Goal: Task Accomplishment & Management: Manage account settings

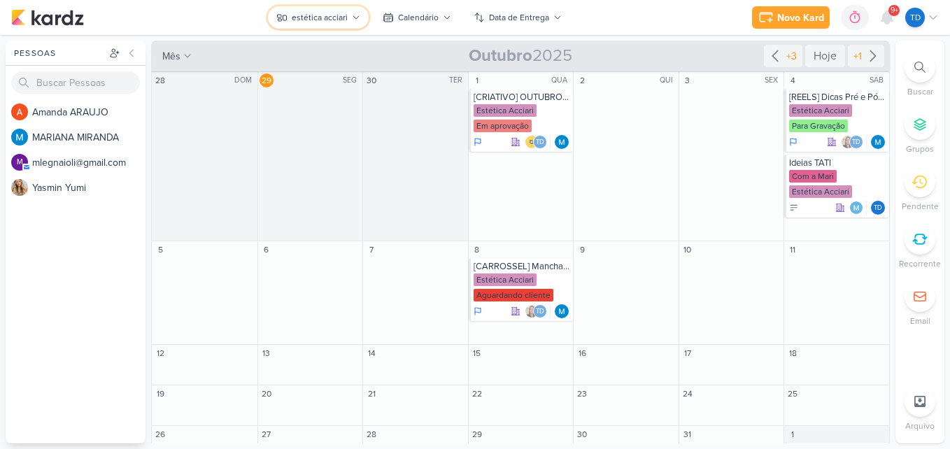
click at [342, 22] on div "estética acciari" at bounding box center [320, 17] width 56 height 13
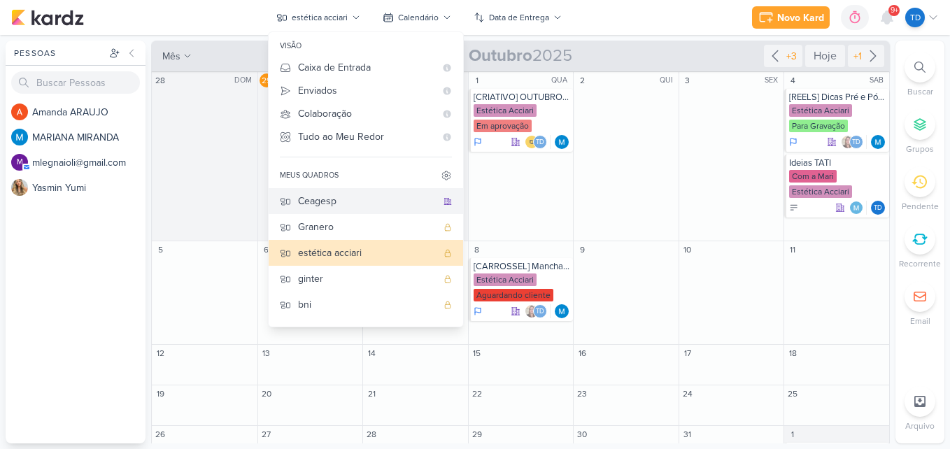
click at [333, 203] on div "Ceagesp" at bounding box center [367, 201] width 139 height 15
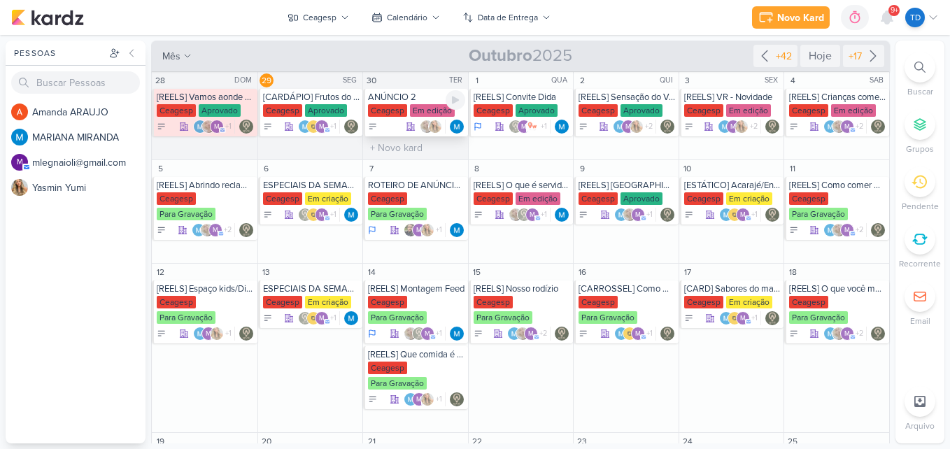
click at [399, 106] on div "Ceagesp" at bounding box center [387, 110] width 39 height 13
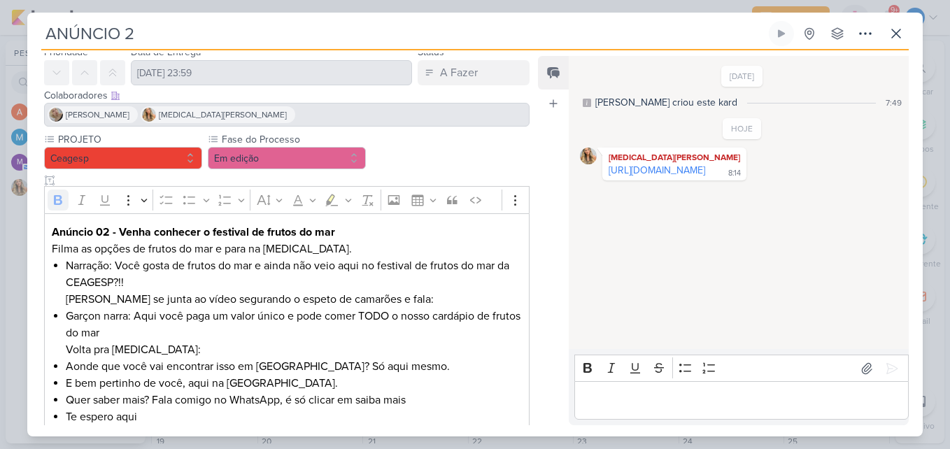
scroll to position [76, 0]
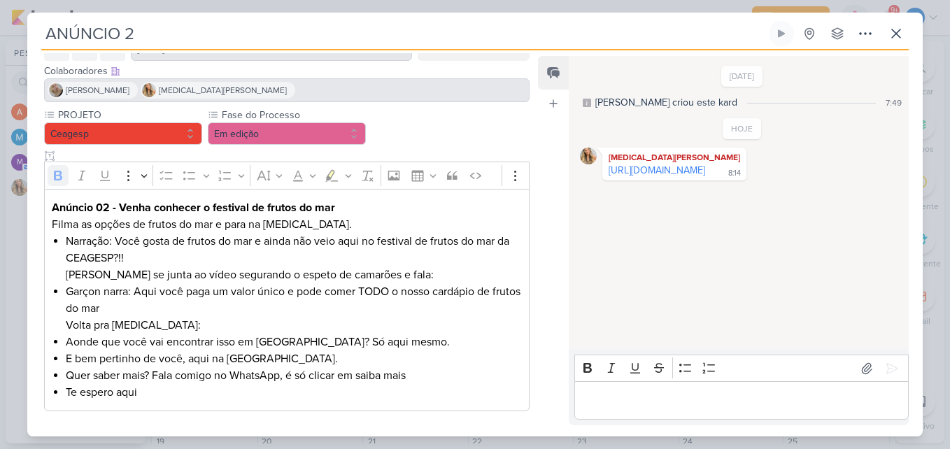
click at [440, 114] on div "PROJETO [GEOGRAPHIC_DATA] Fase do Processo Em edição" at bounding box center [286, 260] width 485 height 304
click at [901, 36] on icon at bounding box center [896, 33] width 17 height 17
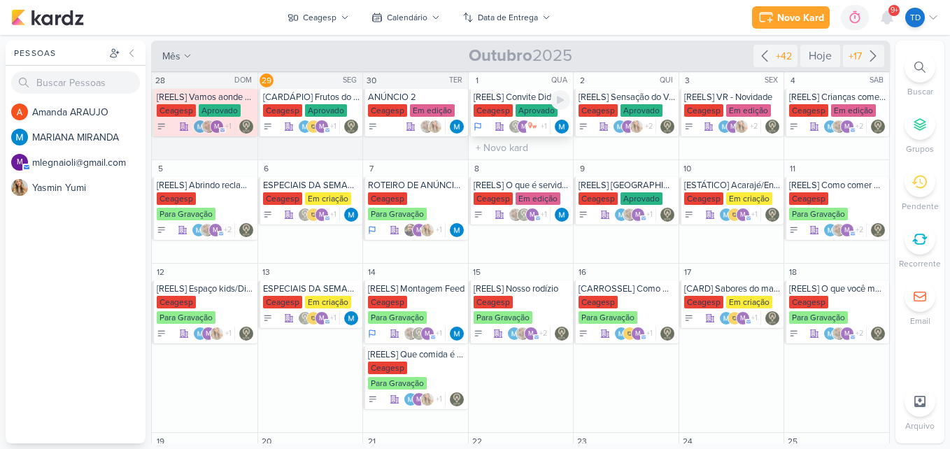
click at [497, 100] on div "[REELS] Convite Dida" at bounding box center [522, 97] width 97 height 11
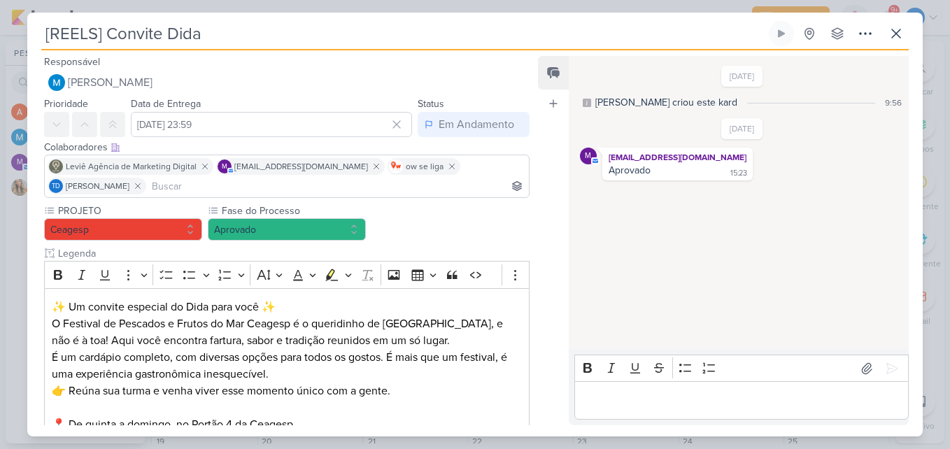
click at [401, 229] on div "PROJETO [GEOGRAPHIC_DATA] Fase do Processo" at bounding box center [286, 392] width 485 height 376
click at [357, 189] on input at bounding box center [337, 186] width 377 height 17
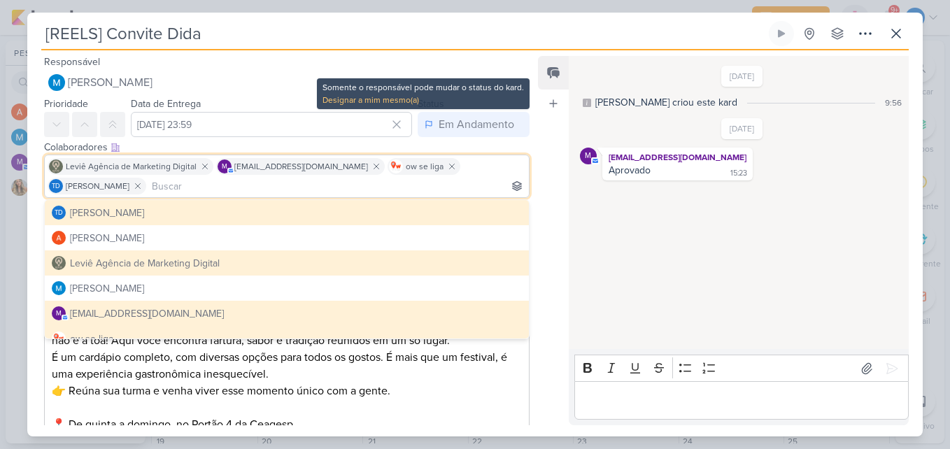
click at [330, 84] on div "Somente o responsável pode mudar o status do kard." at bounding box center [422, 87] width 201 height 13
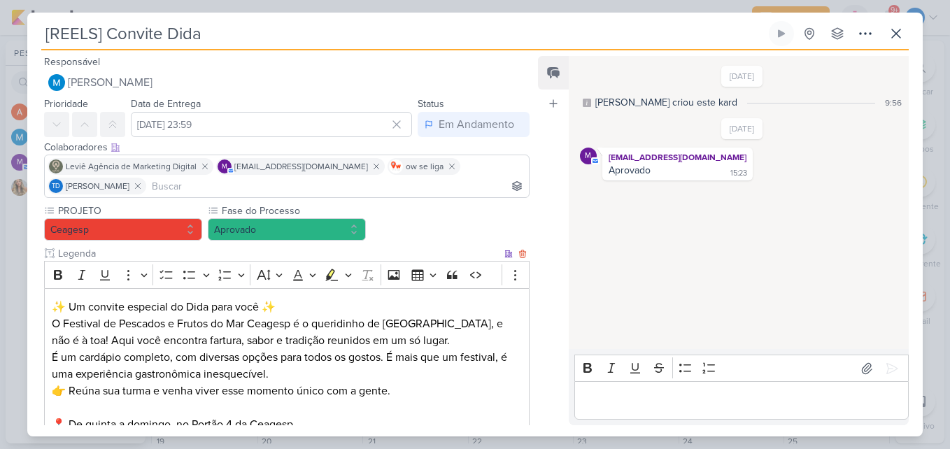
click at [389, 313] on p "✨ Um convite especial do Dida para você ✨" at bounding box center [287, 307] width 470 height 17
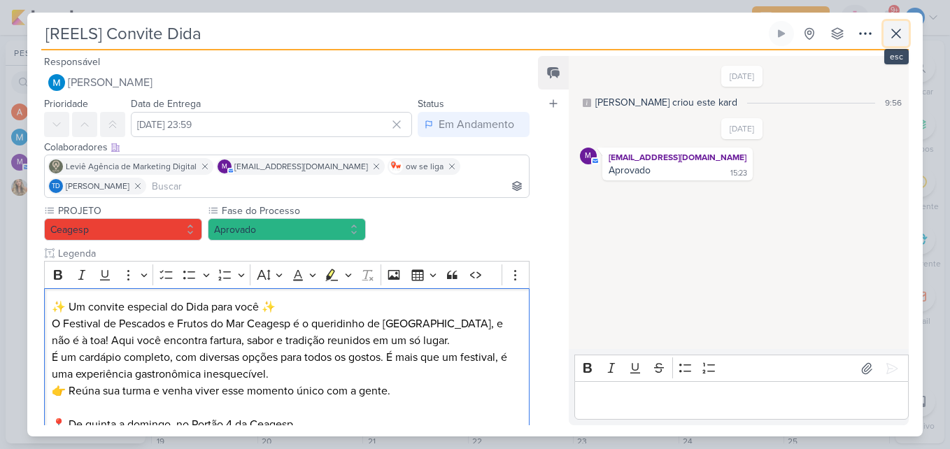
click at [893, 35] on icon at bounding box center [896, 33] width 17 height 17
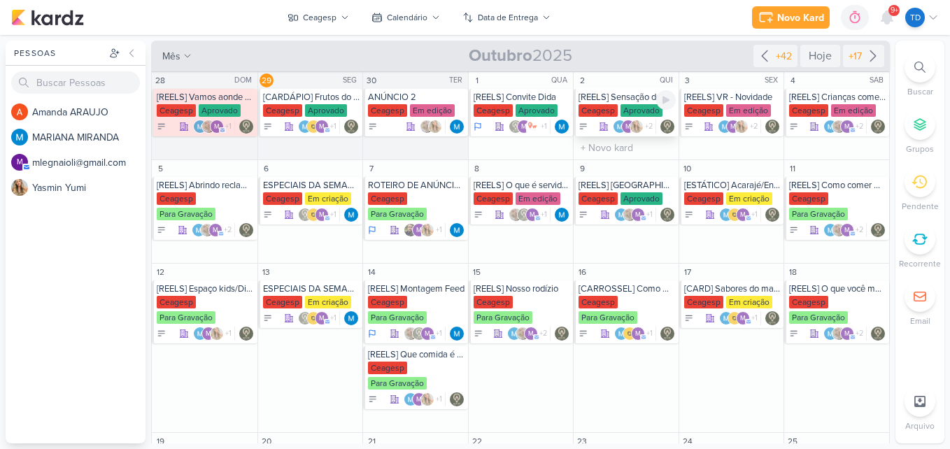
click at [609, 113] on div "Ceagesp" at bounding box center [597, 110] width 39 height 13
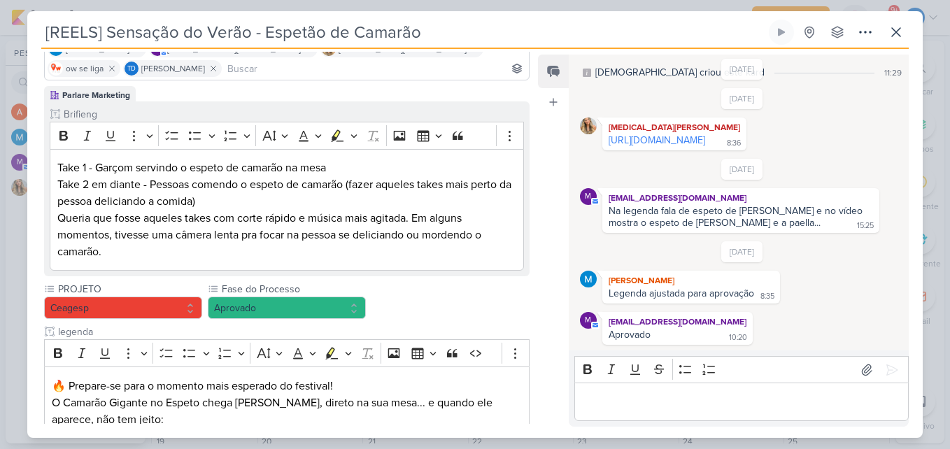
scroll to position [0, 0]
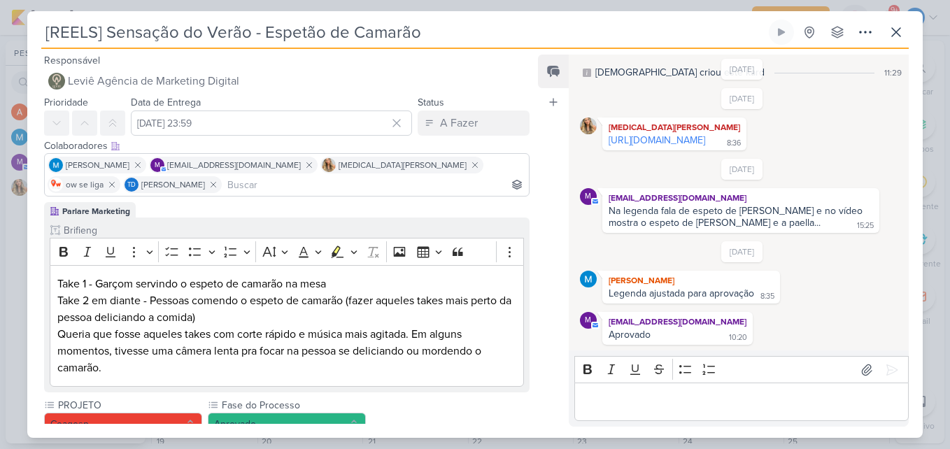
drag, startPoint x: 385, startPoint y: 189, endPoint x: 417, endPoint y: 157, distance: 45.0
click at [381, 194] on div "[PERSON_NAME] m [EMAIL_ADDRESS][DOMAIN_NAME] [MEDICAL_DATA][PERSON_NAME]" at bounding box center [286, 174] width 485 height 43
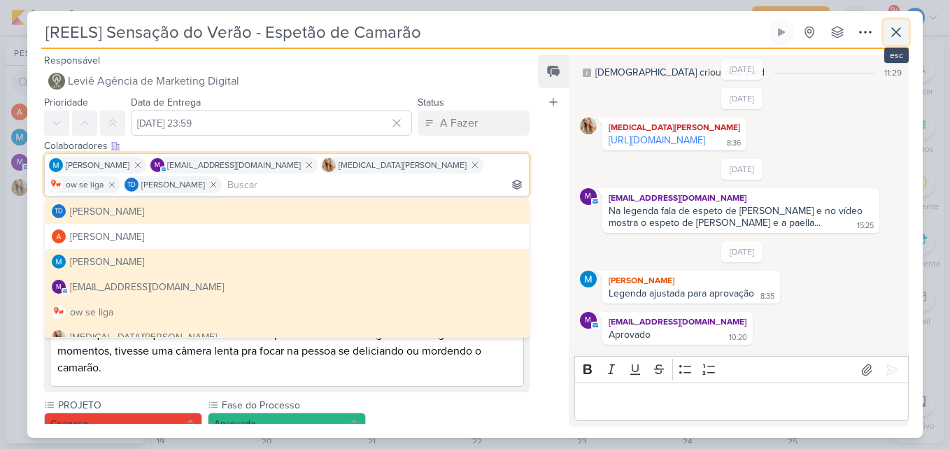
click at [893, 25] on icon at bounding box center [896, 32] width 17 height 17
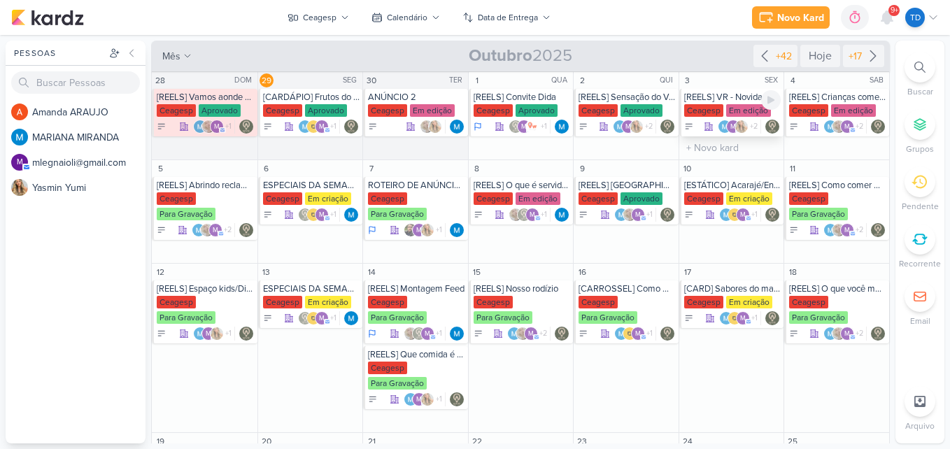
click at [709, 99] on div "[REELS] VR - Novidade" at bounding box center [732, 97] width 97 height 11
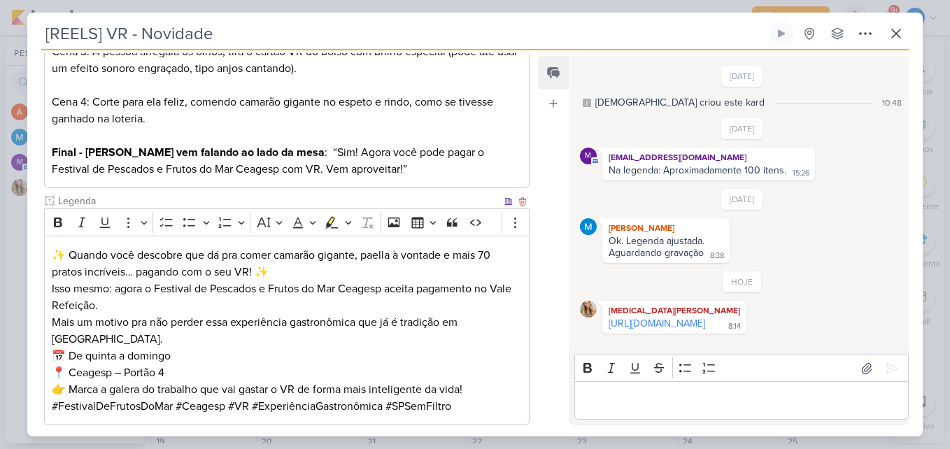
scroll to position [417, 0]
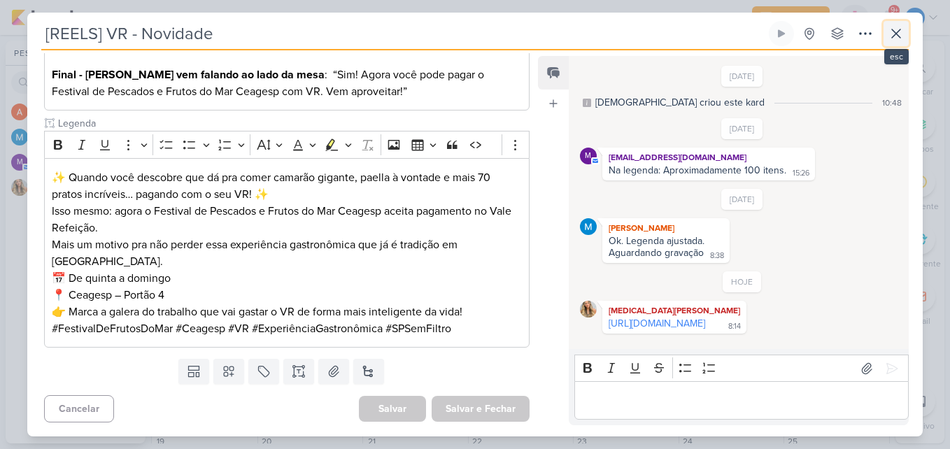
click at [889, 26] on icon at bounding box center [896, 33] width 17 height 17
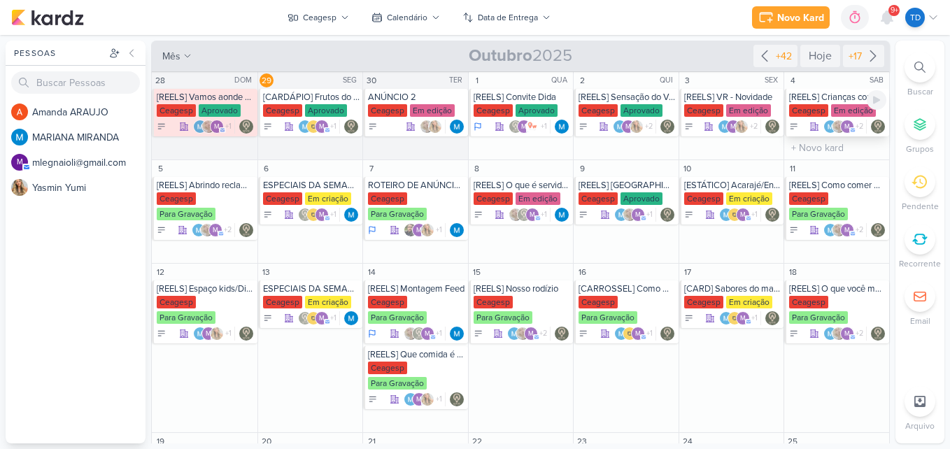
click at [833, 97] on div "[REELS] Crianças comendo caranguejo" at bounding box center [837, 97] width 97 height 11
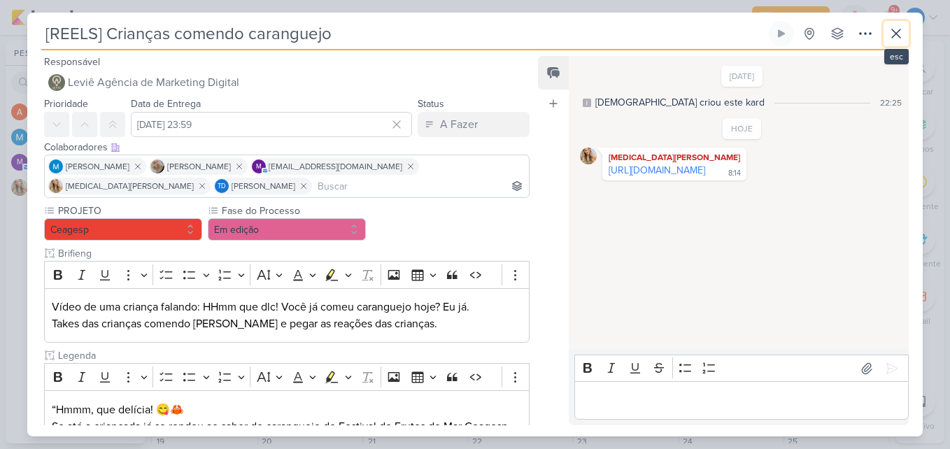
click at [890, 31] on icon at bounding box center [896, 33] width 17 height 17
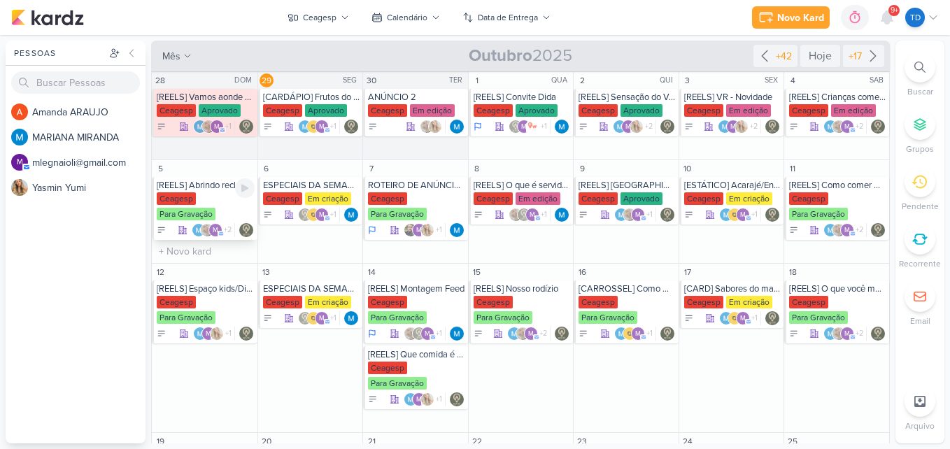
click at [199, 187] on div "[REELS] Abrindo reclamações" at bounding box center [206, 185] width 98 height 11
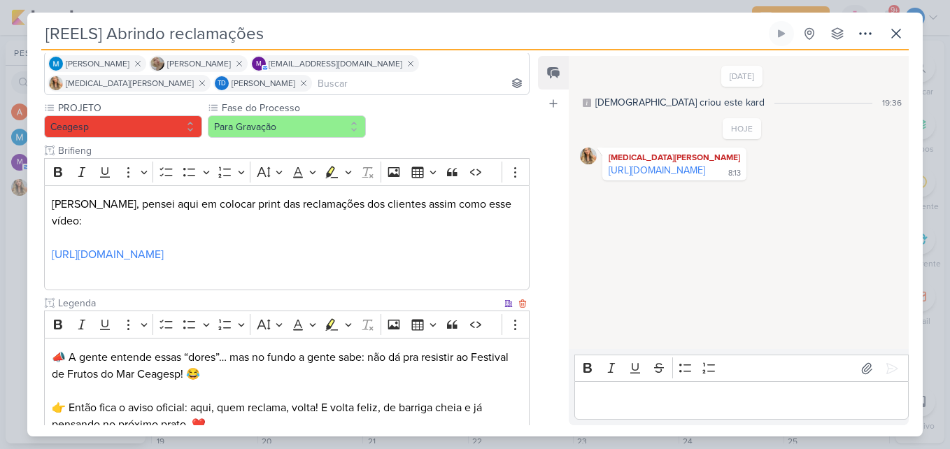
scroll to position [283, 0]
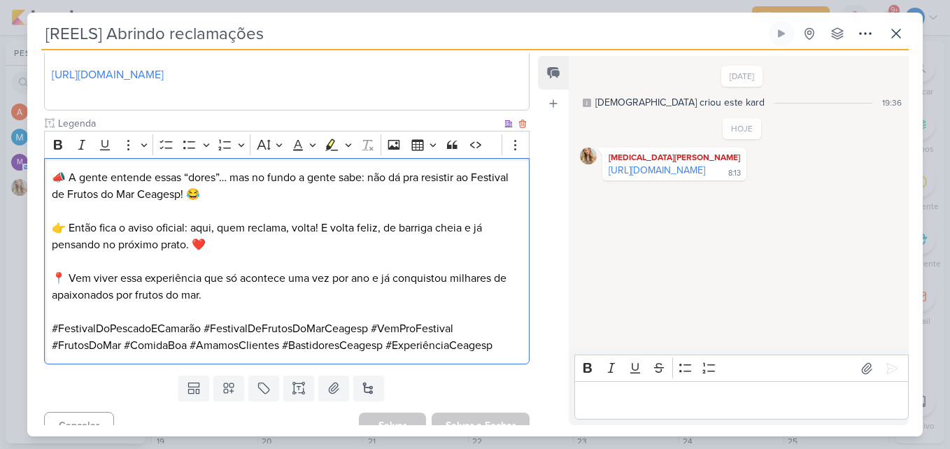
click at [242, 235] on p "👉 Então fica o aviso oficial: aqui, quem reclama, volta! E volta feliz, de barr…" at bounding box center [287, 237] width 470 height 34
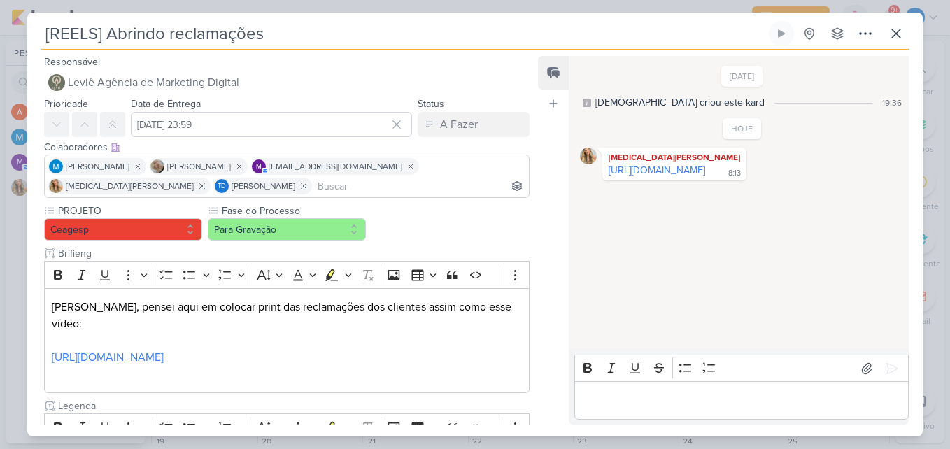
click at [910, 27] on div "[REELS] Abrindo reclamações Criado por [DEMOGRAPHIC_DATA] nenhum grupo disponív…" at bounding box center [474, 229] width 895 height 416
click at [898, 36] on icon at bounding box center [896, 33] width 8 height 8
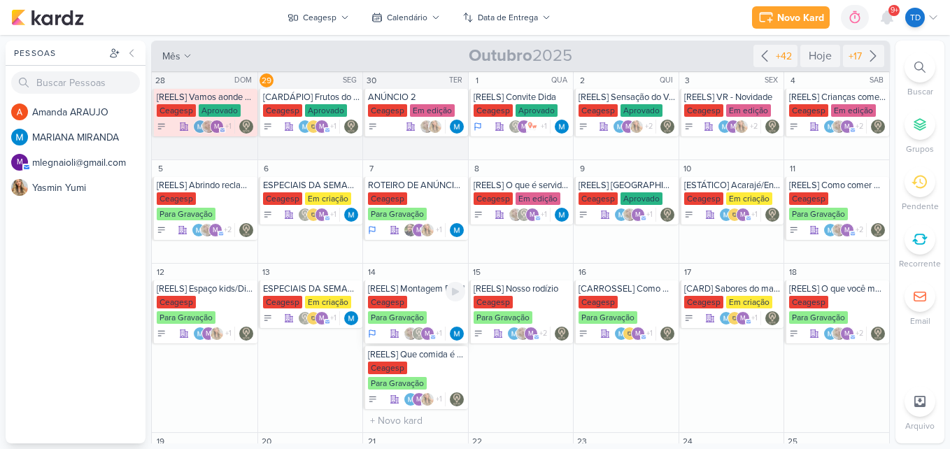
click at [418, 307] on div "Ceagesp Para Gravação" at bounding box center [416, 310] width 97 height 29
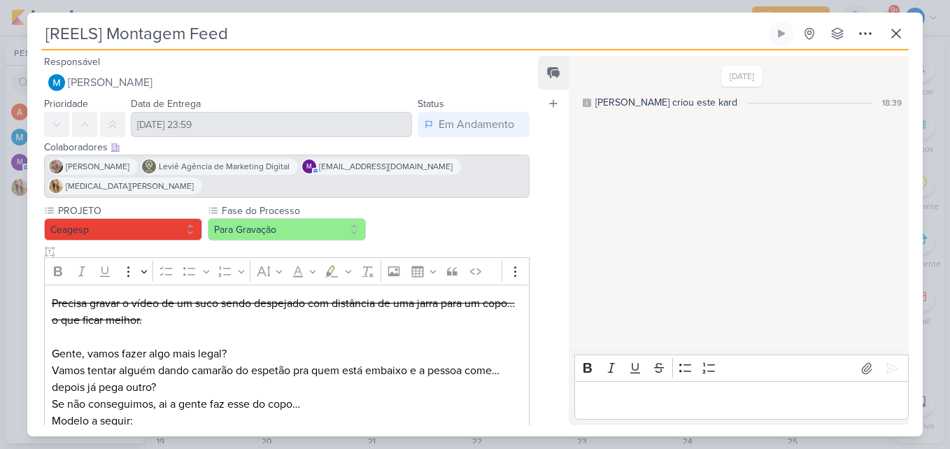
click at [395, 306] on p "Precisa gravar o vídeo de um suco sendo despejado com distância de uma jarra pa…" at bounding box center [287, 312] width 470 height 34
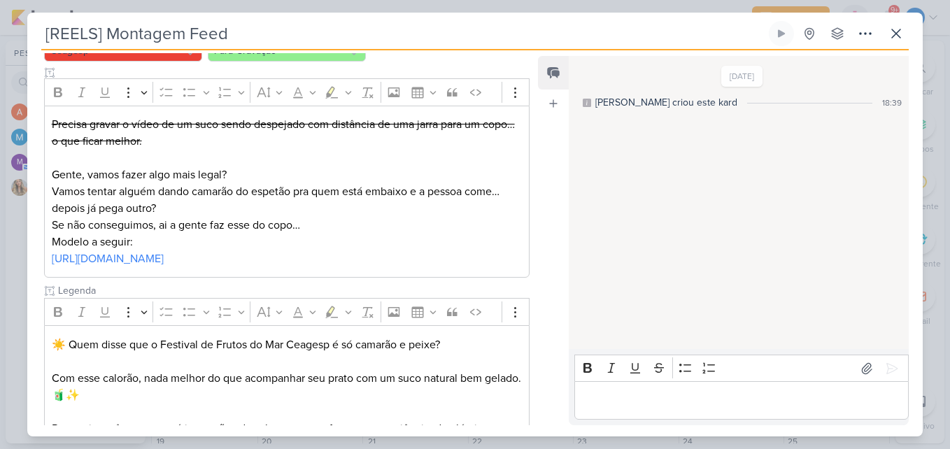
scroll to position [381, 0]
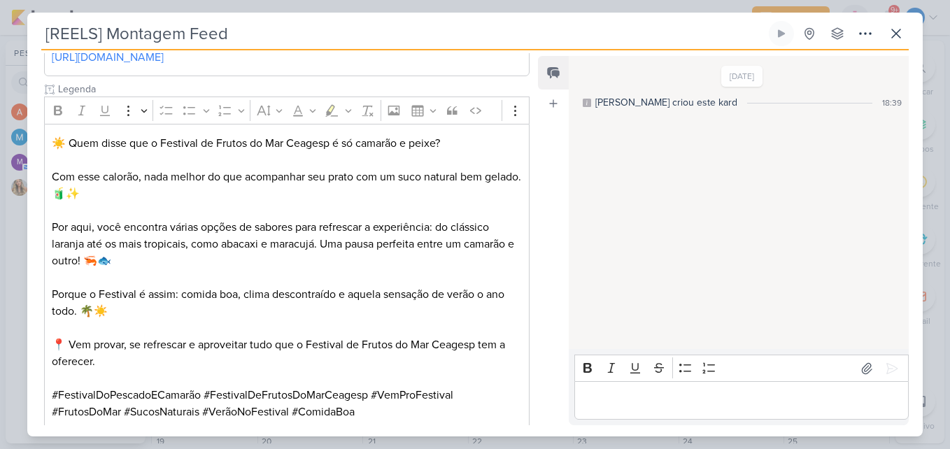
click at [326, 278] on p "☀️ Quem disse que o Festival de Frutos do Mar Ceagesp é só camarão e peixe? ⠀⠀⠀…" at bounding box center [287, 252] width 470 height 235
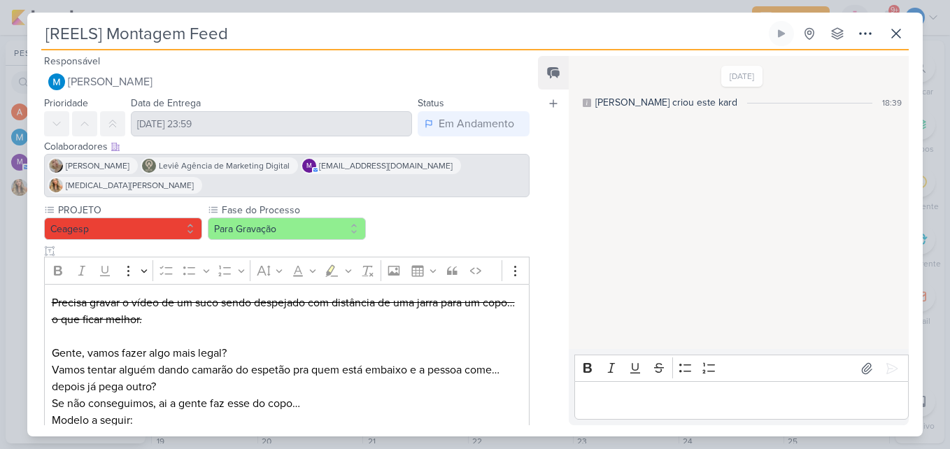
scroll to position [0, 0]
click at [474, 165] on div "[PERSON_NAME] Leviê Agência de Marketing Digital m [EMAIL_ADDRESS][DOMAIN_NAME]" at bounding box center [286, 176] width 485 height 43
click at [897, 30] on icon at bounding box center [896, 33] width 17 height 17
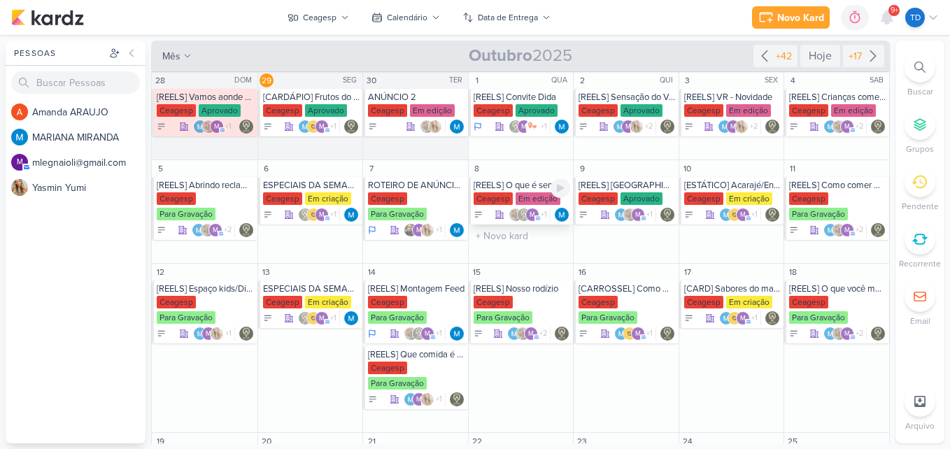
click at [506, 195] on div "Ceagesp" at bounding box center [493, 198] width 39 height 13
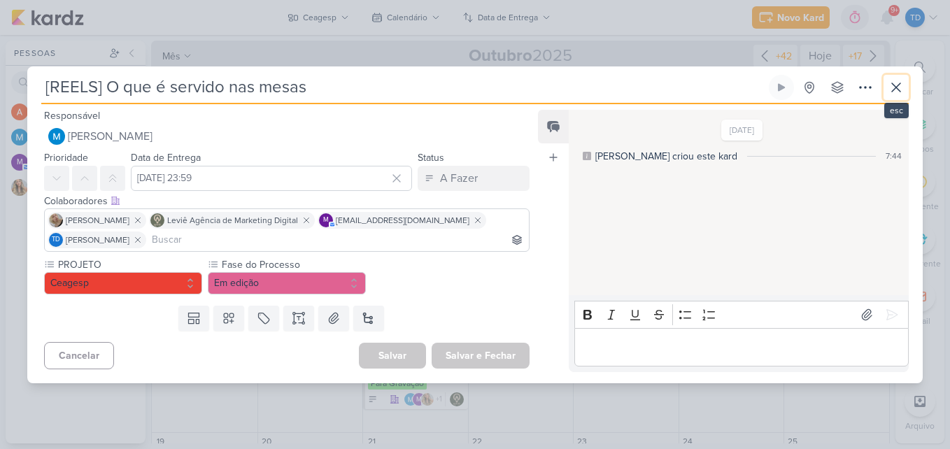
click at [902, 86] on icon at bounding box center [896, 87] width 17 height 17
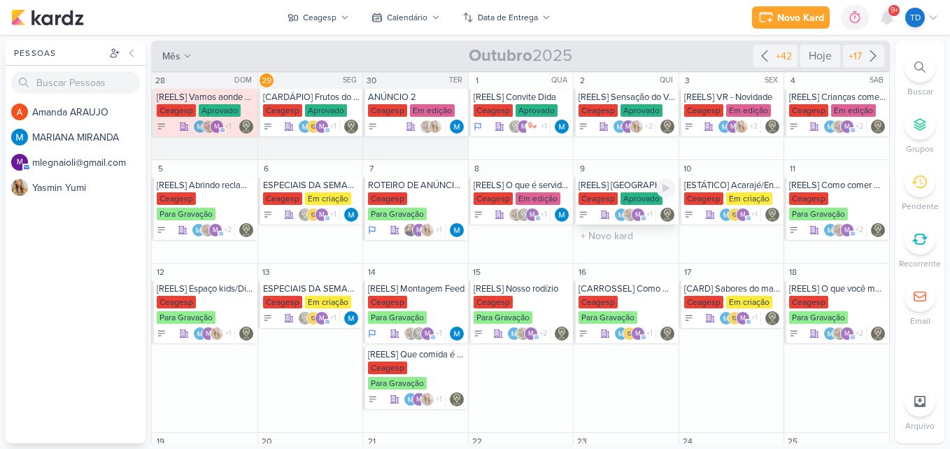
click at [584, 184] on div "[REELS] [GEOGRAPHIC_DATA]" at bounding box center [626, 185] width 97 height 11
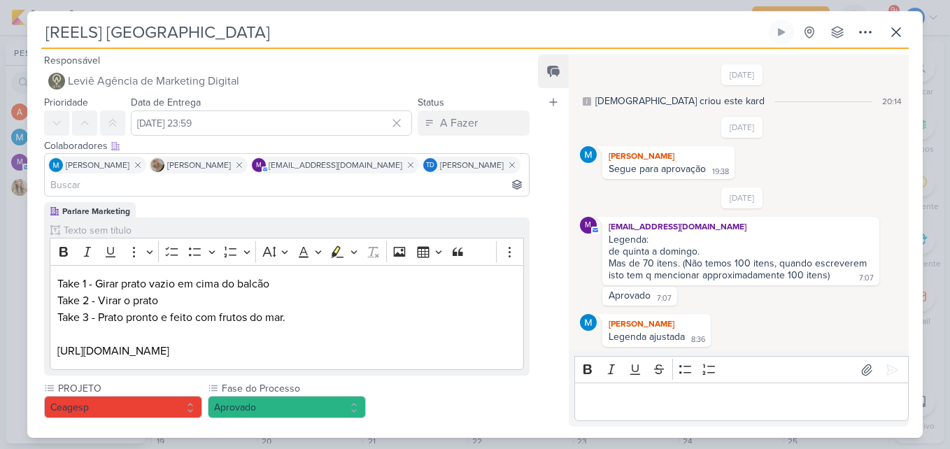
scroll to position [2, 0]
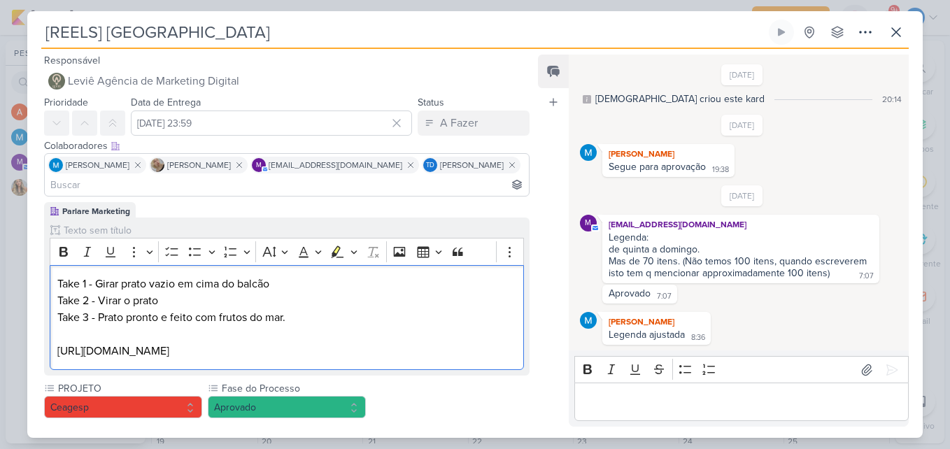
click at [343, 302] on p "Take 2 - Virar o prato Take 3 - Prato pronto e feito com frutos do mar." at bounding box center [286, 309] width 459 height 34
click at [893, 31] on icon at bounding box center [896, 32] width 17 height 17
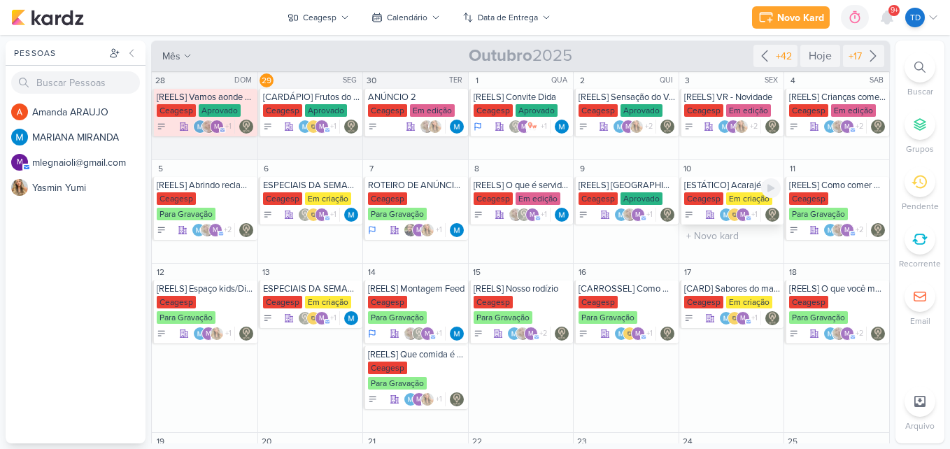
click at [713, 187] on div "[ESTÁTICO] Acarajé/Entrada" at bounding box center [732, 185] width 97 height 11
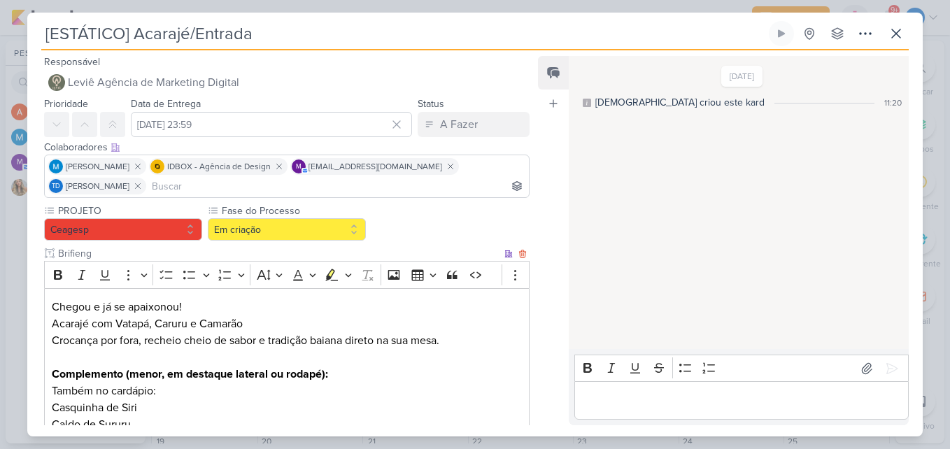
click at [334, 329] on p "Chegou e já se apaixonou! Acarajé com Vatapá, Caruru e Camarão Crocança por for…" at bounding box center [287, 324] width 470 height 50
click at [891, 36] on icon at bounding box center [896, 33] width 17 height 17
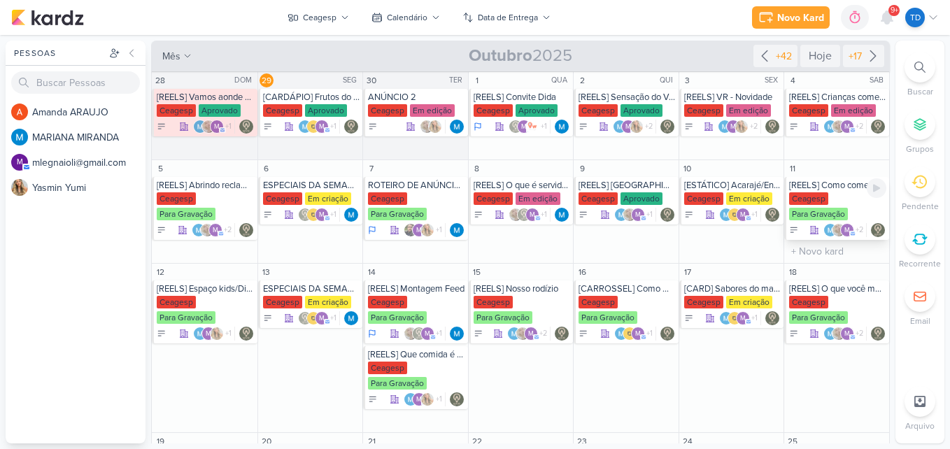
click at [824, 190] on div "[REELS] Como comer Caranguejo" at bounding box center [837, 185] width 97 height 11
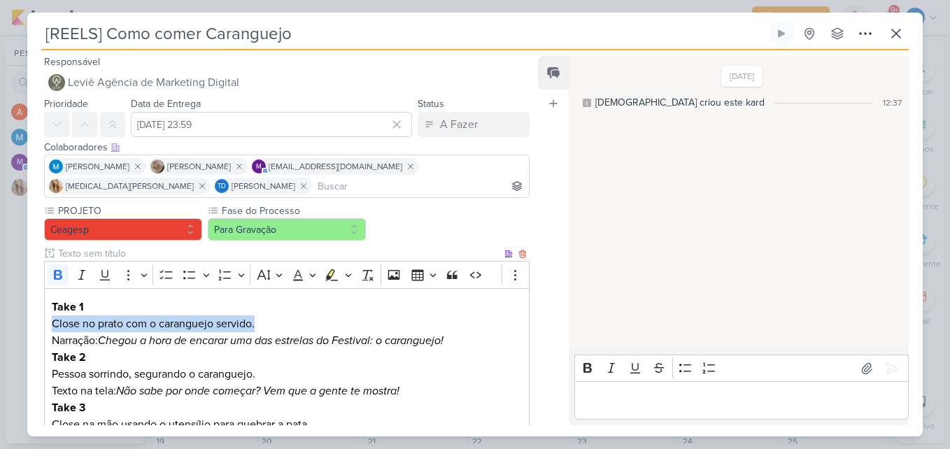
drag, startPoint x: 383, startPoint y: 310, endPoint x: 387, endPoint y: 318, distance: 9.1
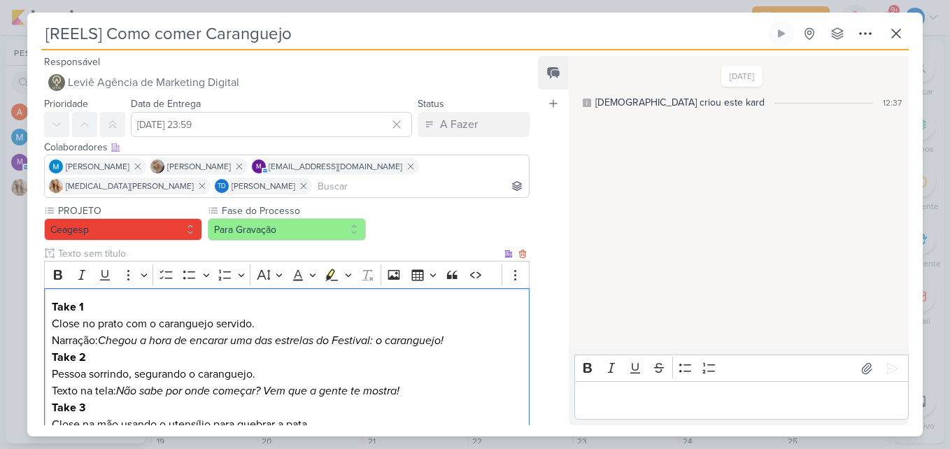
click at [433, 335] on icon "Chegou a hora de encarar uma das estrelas do Festival: o caranguejo!" at bounding box center [271, 341] width 346 height 14
click at [337, 316] on p "Close no prato com o caranguejo servido." at bounding box center [287, 323] width 470 height 17
click at [895, 34] on icon at bounding box center [896, 33] width 17 height 17
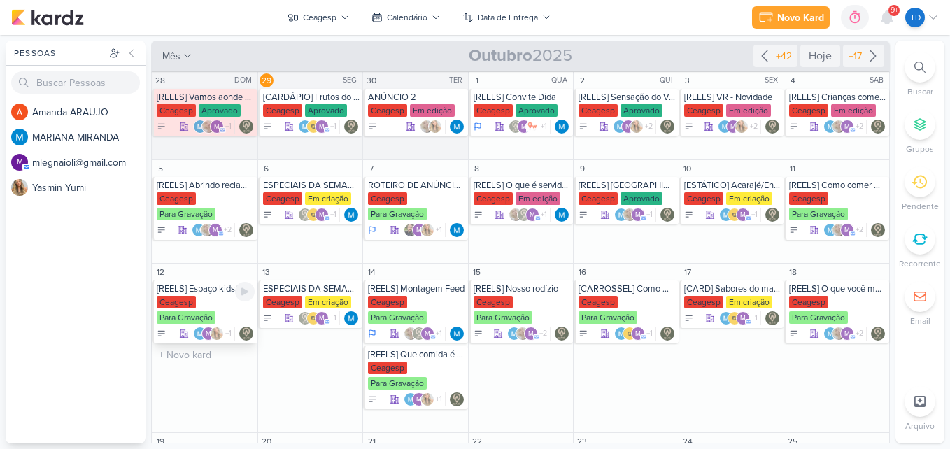
click at [194, 286] on div "[REELS] Espaço kids/Dia das crianças" at bounding box center [206, 288] width 98 height 11
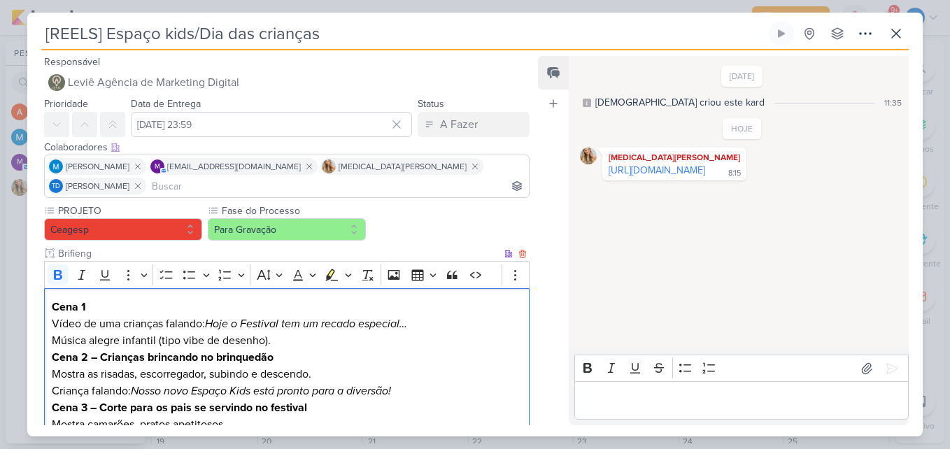
click at [338, 299] on p "Cena 1 Vídeo de uma crianças falando: Hoje o Festival tem um recado especial… M…" at bounding box center [287, 324] width 470 height 50
click at [900, 27] on icon at bounding box center [896, 33] width 17 height 17
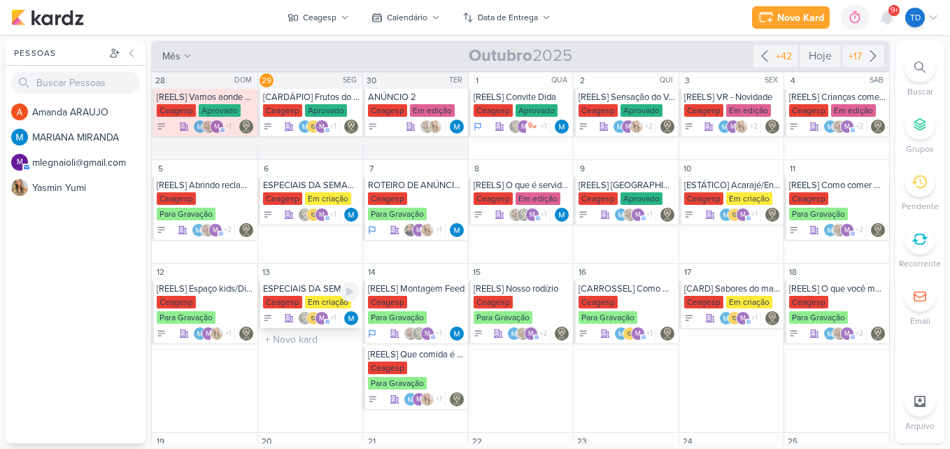
click at [281, 286] on div "ESPECIAIS DA SEMANA" at bounding box center [311, 288] width 97 height 11
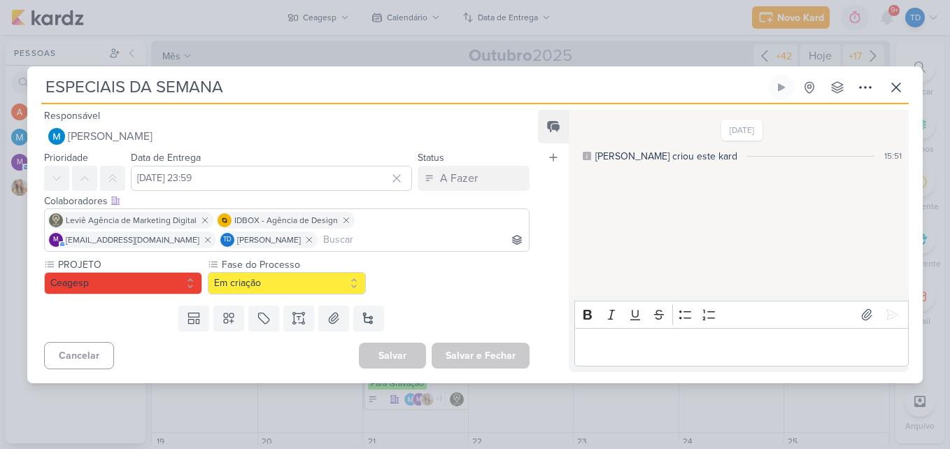
click at [416, 237] on input at bounding box center [423, 240] width 206 height 17
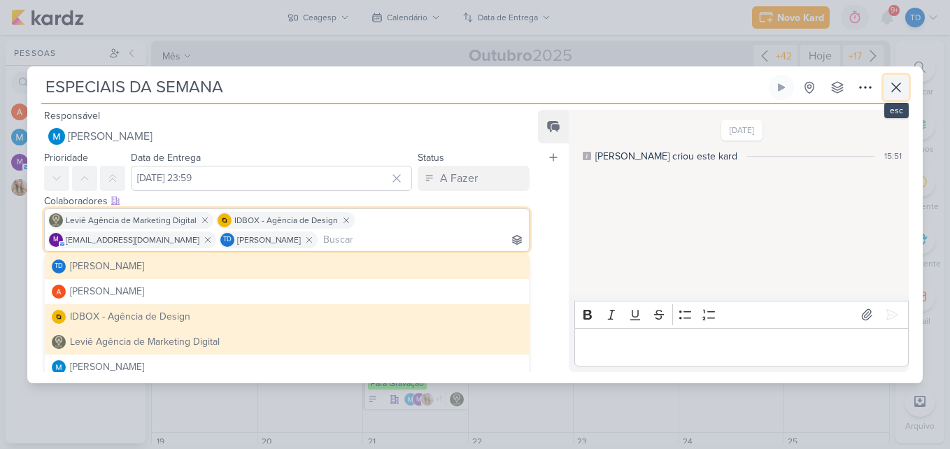
click at [908, 86] on button at bounding box center [895, 87] width 25 height 25
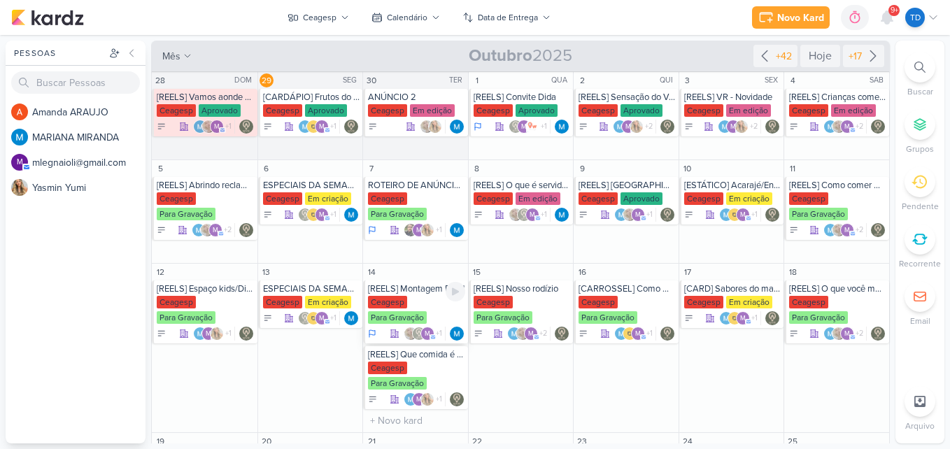
click at [439, 298] on div "Ceagesp Para Gravação" at bounding box center [416, 310] width 97 height 29
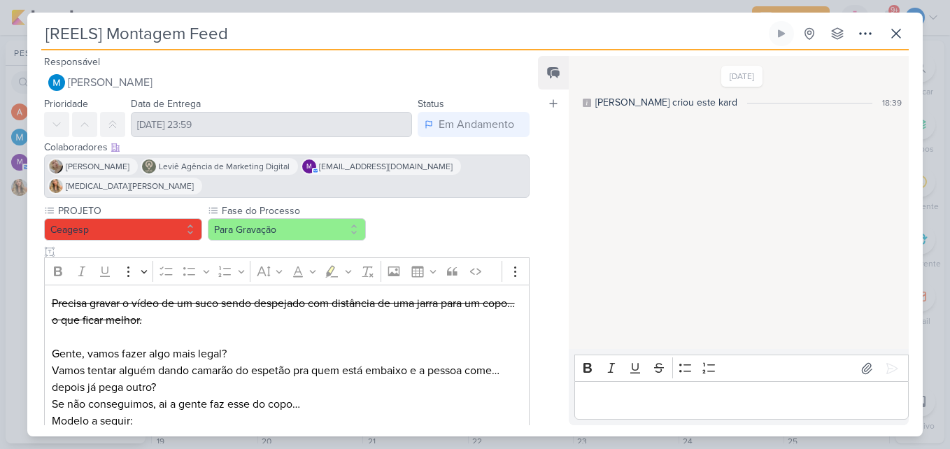
click at [304, 329] on p "Editor editing area: main" at bounding box center [287, 337] width 470 height 17
click at [901, 44] on button at bounding box center [895, 33] width 25 height 25
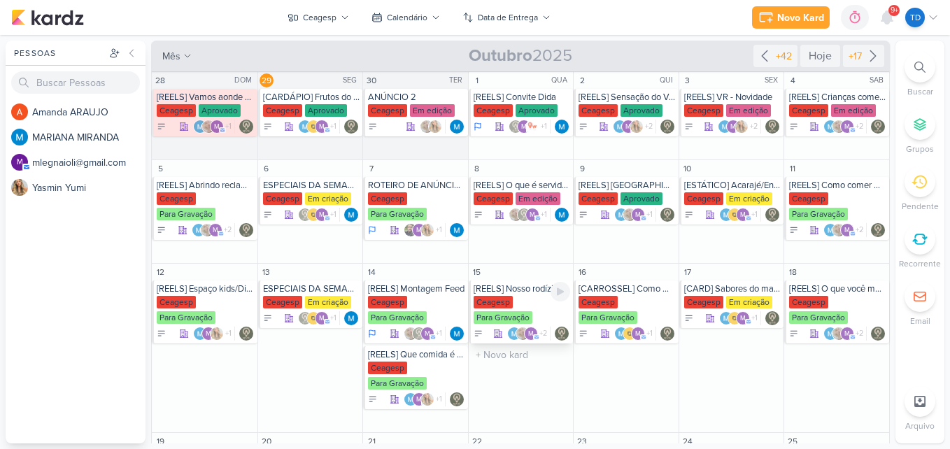
click at [516, 283] on div "[REELS] Nosso rodízio" at bounding box center [522, 288] width 97 height 11
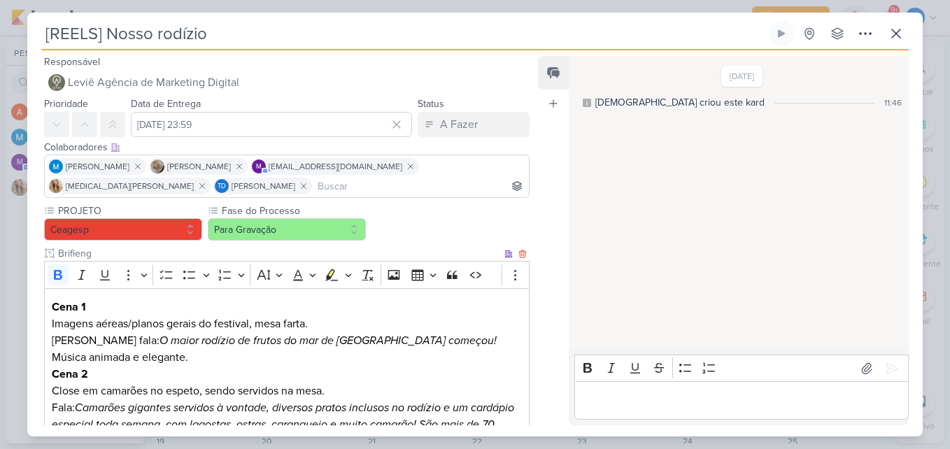
click at [375, 315] on p "Cena 1 Imagens aéreas/planos gerais do festival, mesa farta. [PERSON_NAME] fala…" at bounding box center [287, 332] width 470 height 67
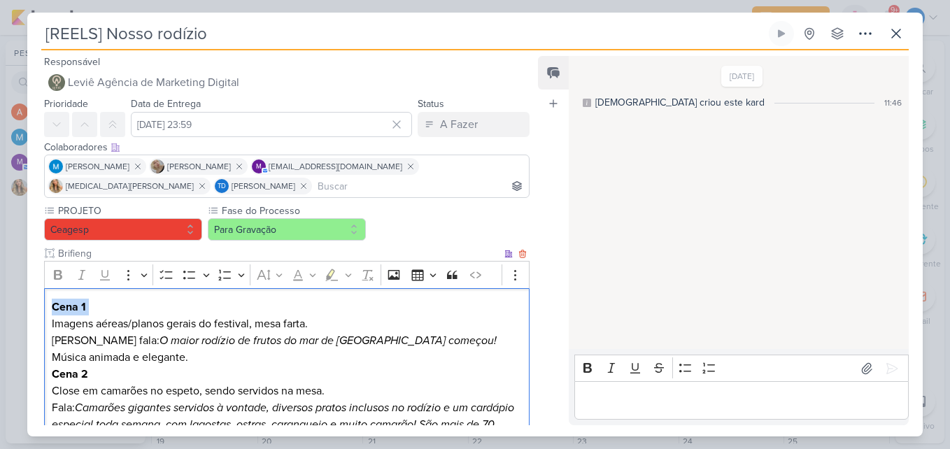
click at [375, 315] on p "Cena 1 Imagens aéreas/planos gerais do festival, mesa farta. [PERSON_NAME] fala…" at bounding box center [287, 332] width 470 height 67
click at [374, 315] on p "Cena 1 Imagens aéreas/planos gerais do festival, mesa farta. [PERSON_NAME] fala…" at bounding box center [287, 332] width 470 height 67
click at [897, 31] on icon at bounding box center [896, 33] width 17 height 17
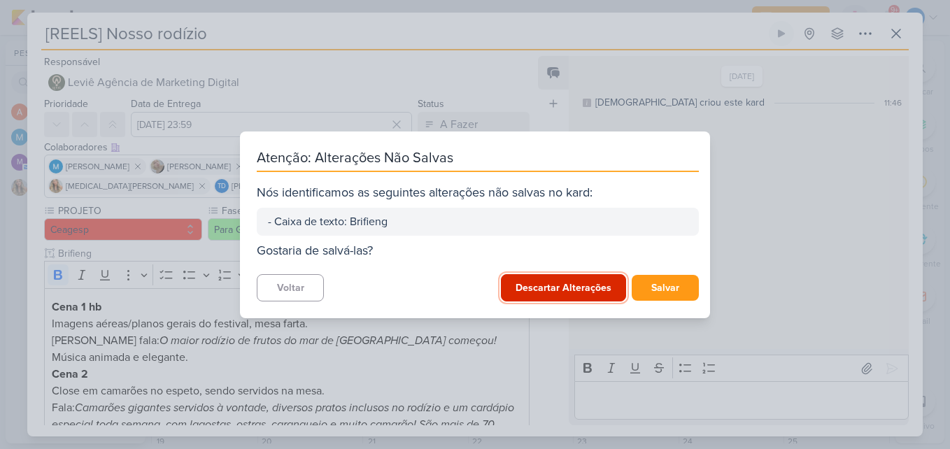
click at [520, 287] on button "Descartar Alterações" at bounding box center [563, 287] width 125 height 27
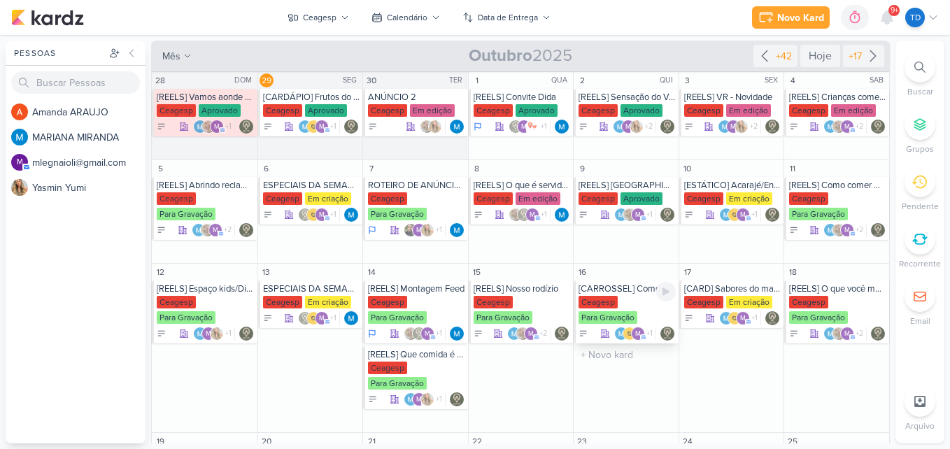
click at [606, 301] on div "Ceagesp" at bounding box center [597, 302] width 39 height 13
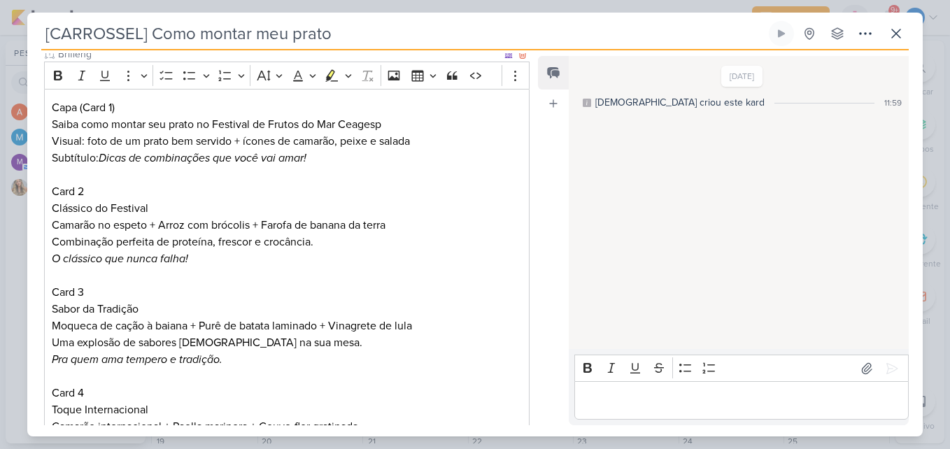
scroll to position [420, 0]
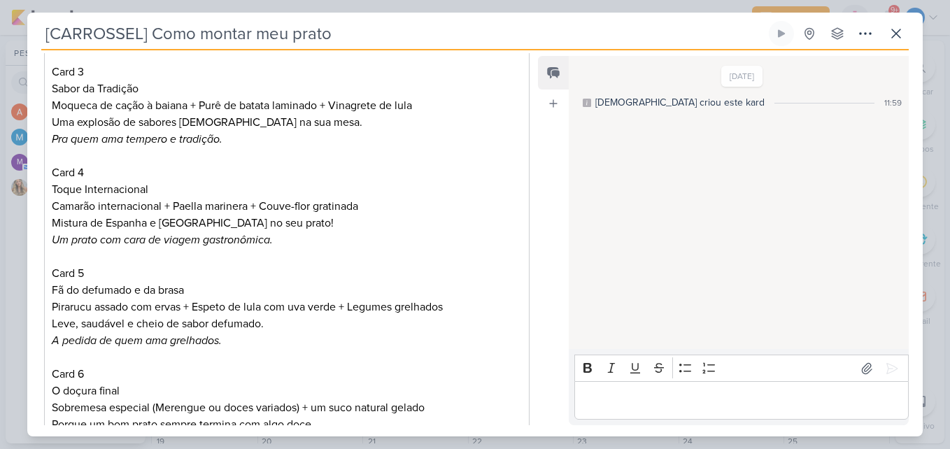
click at [277, 234] on p "Toque Internacional Camarão internacional + Paella marinera + Couve-flor gratin…" at bounding box center [287, 214] width 470 height 67
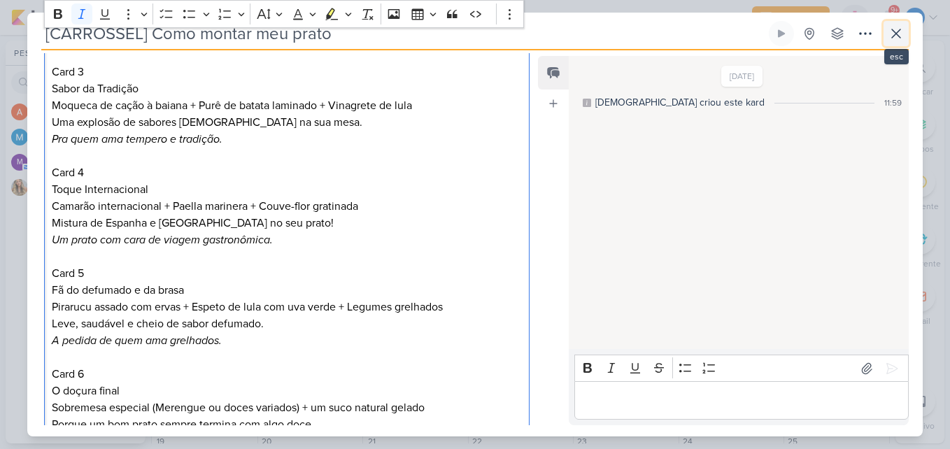
click at [888, 37] on icon at bounding box center [896, 33] width 17 height 17
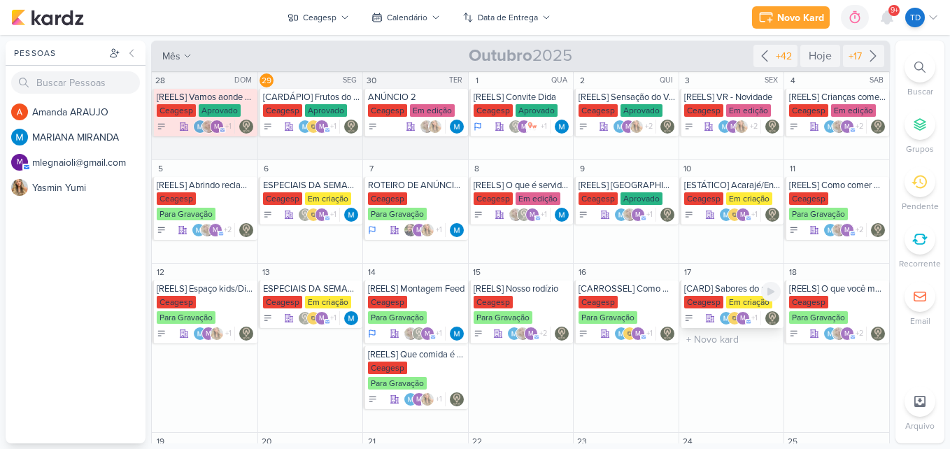
click at [704, 283] on div "[CARD] Sabores do mar na sua casa! Peça seu delivery no Festival de Frutos do M…" at bounding box center [732, 288] width 97 height 11
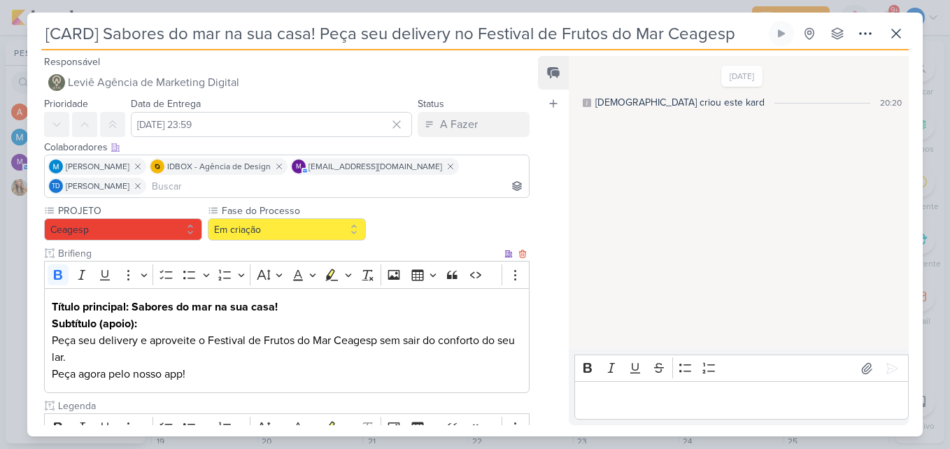
click at [336, 311] on p "Título principal: Sabores do mar na sua casa!" at bounding box center [287, 307] width 470 height 17
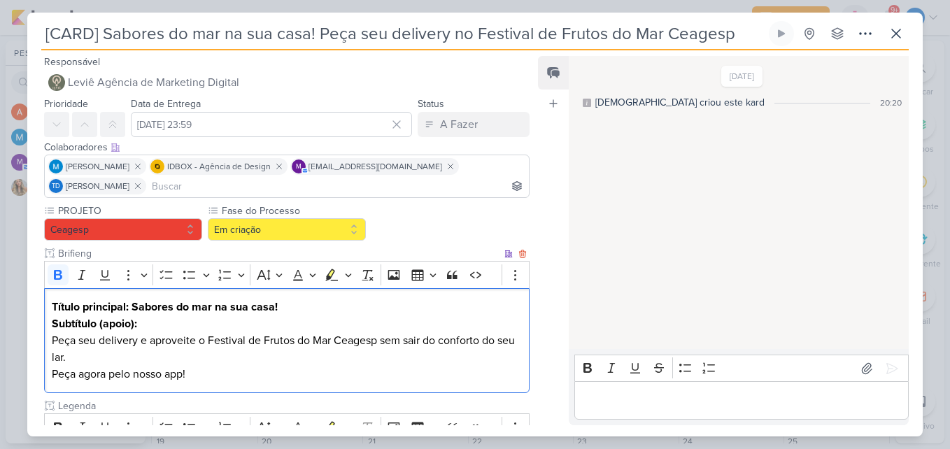
click at [347, 327] on p "Subtítulo (apoio): Peça seu delivery e aproveite o Festival de Frutos do Mar Ce…" at bounding box center [287, 348] width 470 height 67
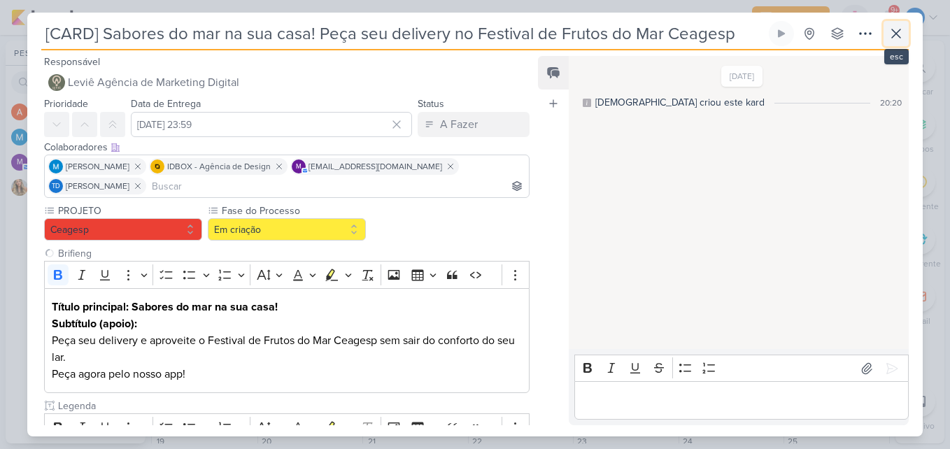
click at [888, 38] on icon at bounding box center [896, 33] width 17 height 17
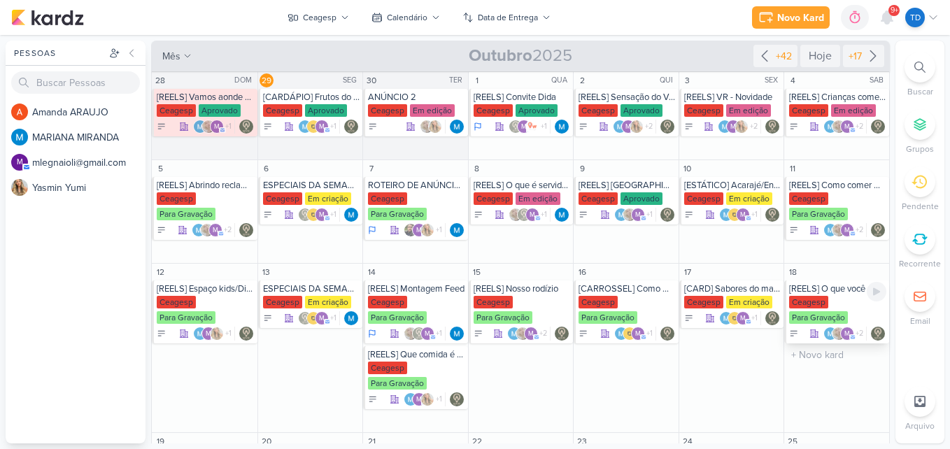
click at [827, 295] on div "[REELS] O que você mais gosta de comer? [GEOGRAPHIC_DATA] Para Gravação m +2" at bounding box center [836, 311] width 105 height 63
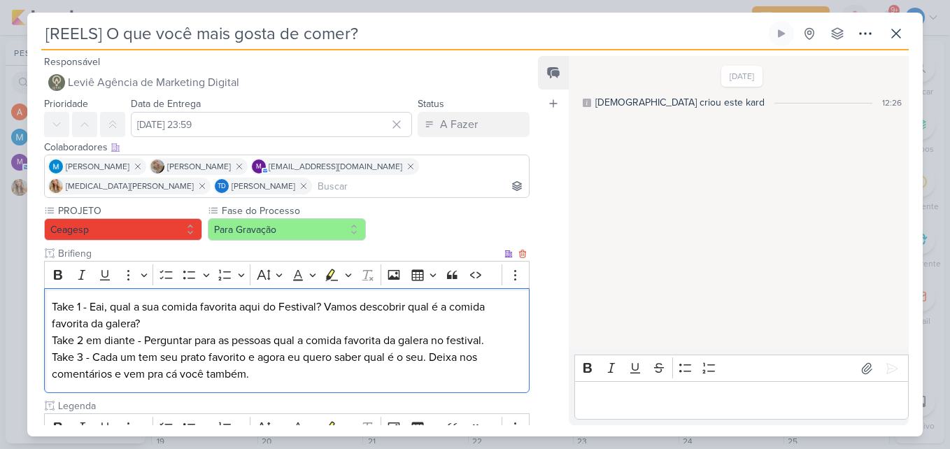
click at [378, 325] on p "Take 1 - Eai, qual a sua comida favorita aqui do Festival? Vamos descobrir qual…" at bounding box center [287, 324] width 470 height 50
click at [898, 41] on icon at bounding box center [896, 33] width 17 height 17
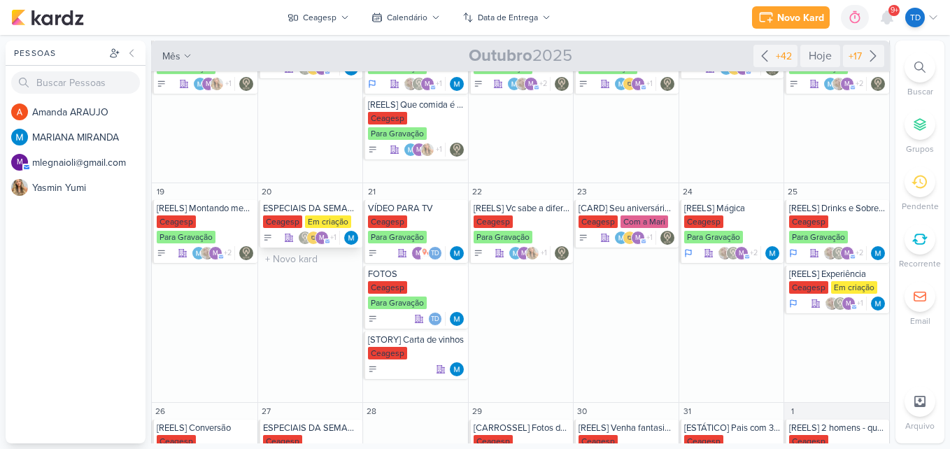
scroll to position [274, 0]
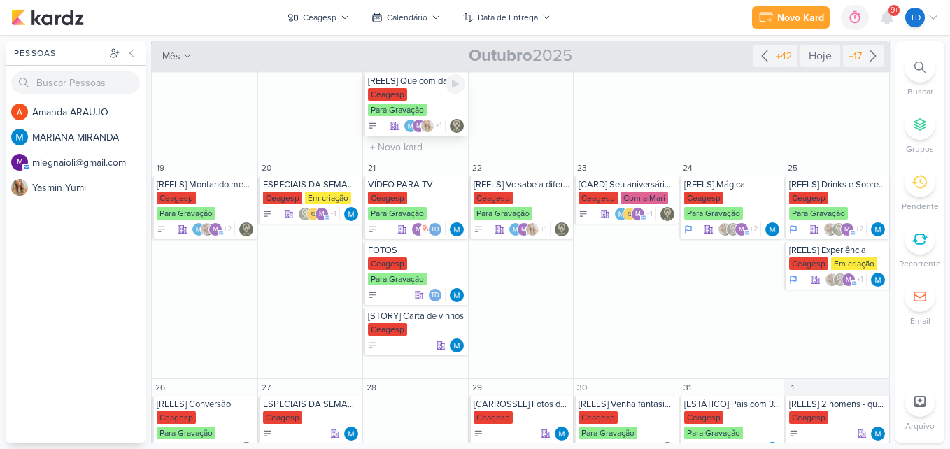
click at [396, 100] on div "Ceagesp" at bounding box center [387, 94] width 39 height 13
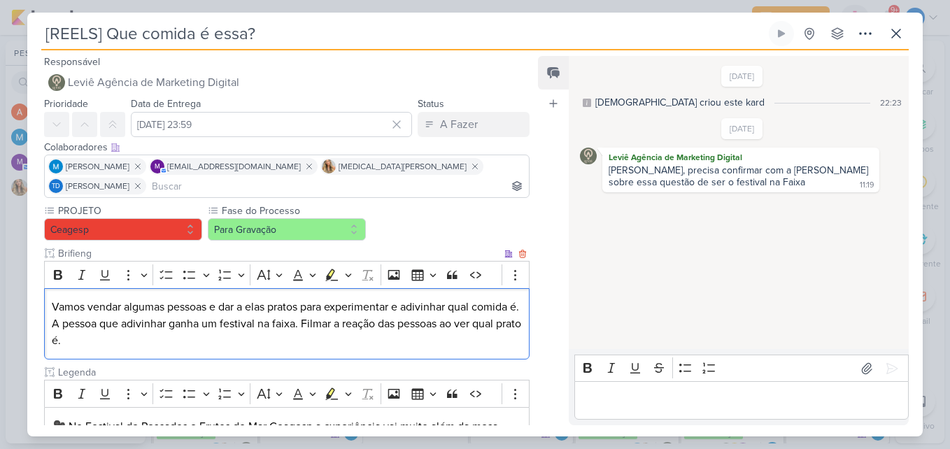
click at [243, 304] on p "Vamos vendar algumas pessoas e dar a elas pratos para experimentar e adivinhar …" at bounding box center [287, 324] width 470 height 50
click at [253, 323] on p "Vamos vendar algumas pessoas e dar a elas pratos para experimentar e adivinhar …" at bounding box center [287, 324] width 470 height 50
click at [900, 29] on icon at bounding box center [896, 33] width 8 height 8
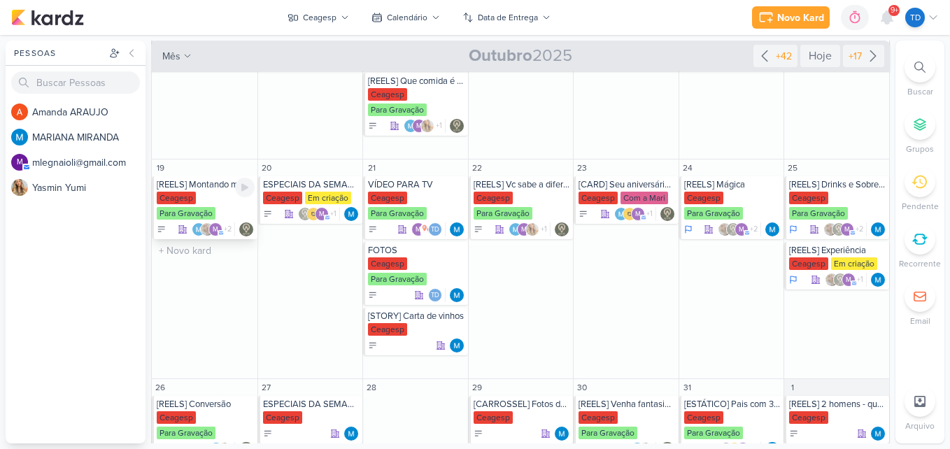
click at [223, 198] on div "Ceagesp Para Gravação" at bounding box center [206, 206] width 98 height 29
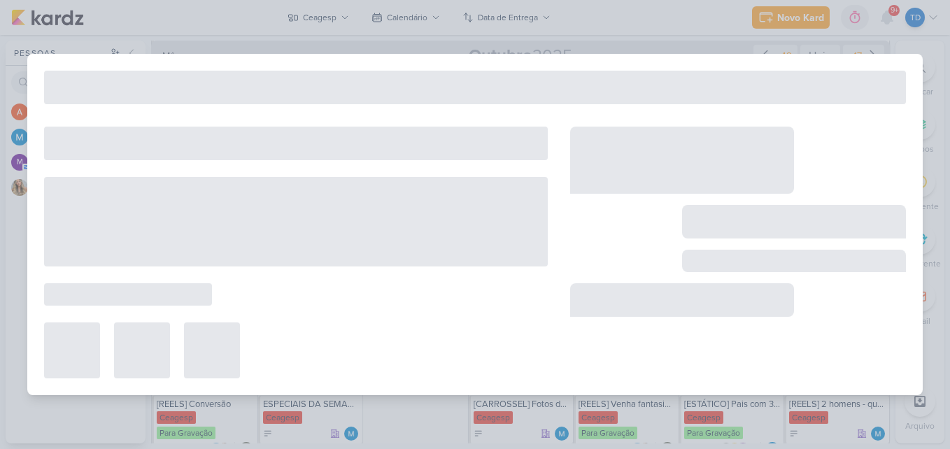
type input "[REELS] Montando meu prato"
type input "[DATE] 23:59"
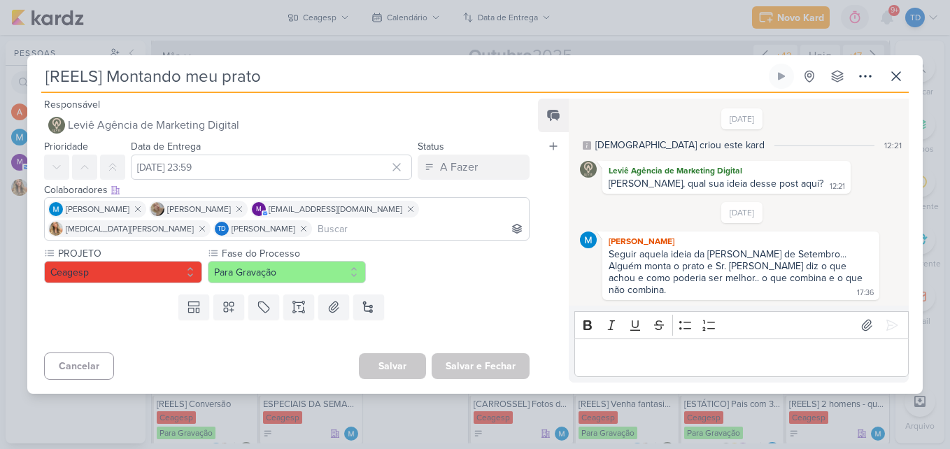
click at [363, 229] on input at bounding box center [420, 228] width 211 height 17
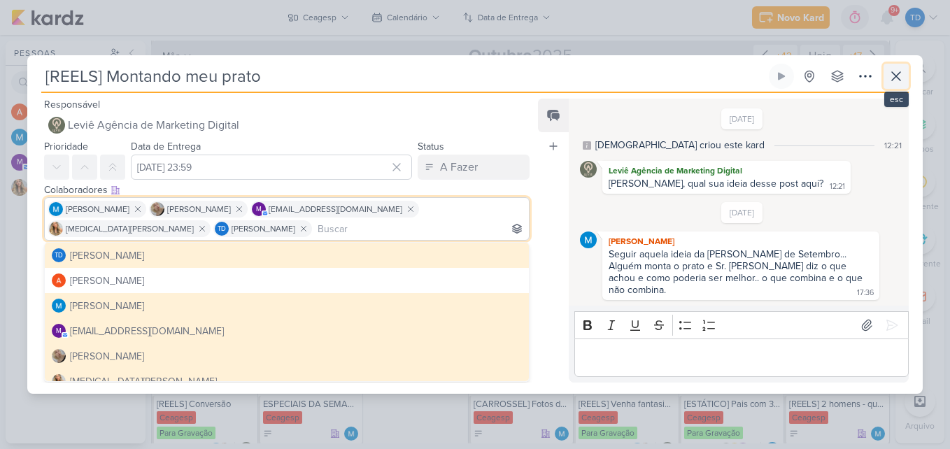
click at [897, 85] on icon at bounding box center [896, 76] width 17 height 17
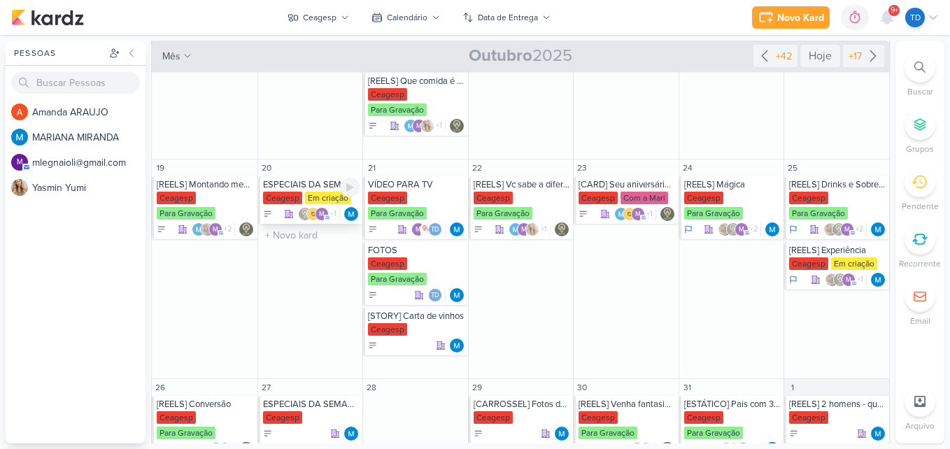
click at [297, 189] on div "ESPECIAIS DA SEMANA" at bounding box center [311, 184] width 97 height 11
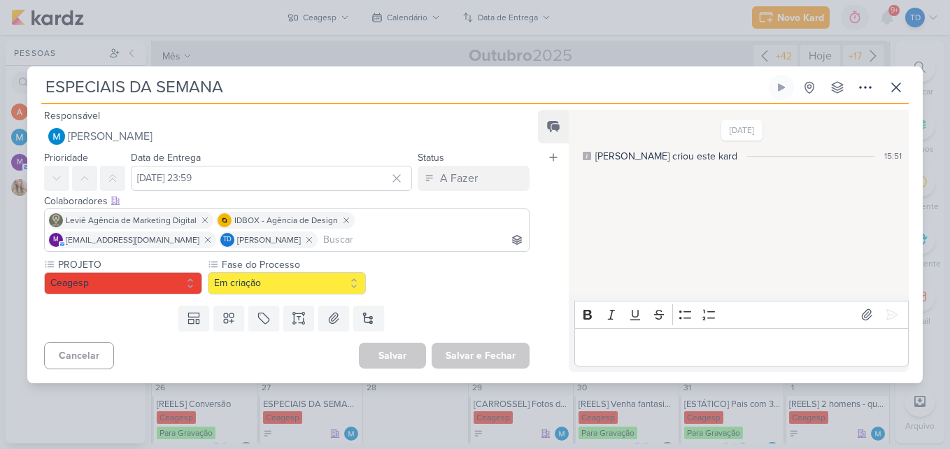
click at [411, 241] on input at bounding box center [423, 240] width 206 height 17
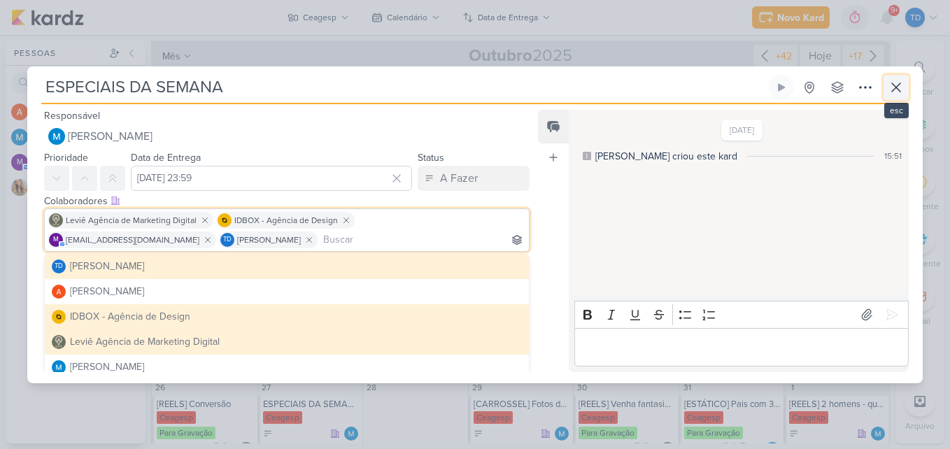
click at [893, 97] on button at bounding box center [895, 87] width 25 height 25
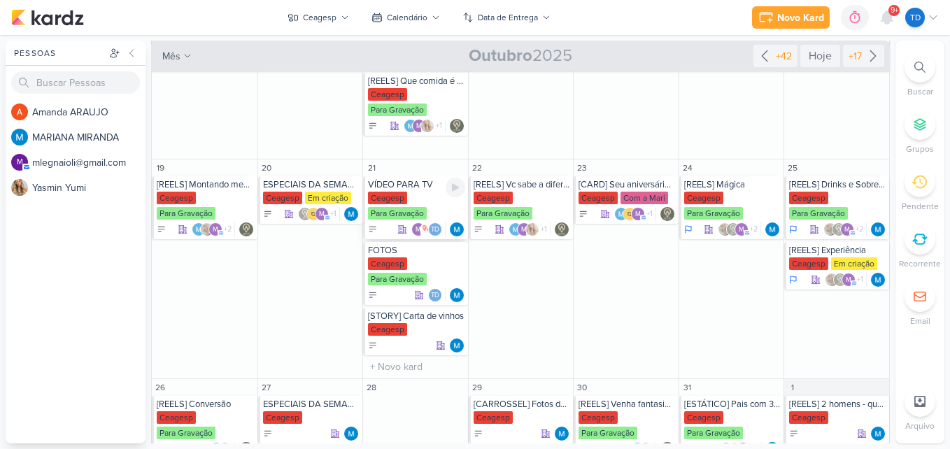
click at [418, 190] on div "VÍDEO PARA TV" at bounding box center [416, 184] width 97 height 11
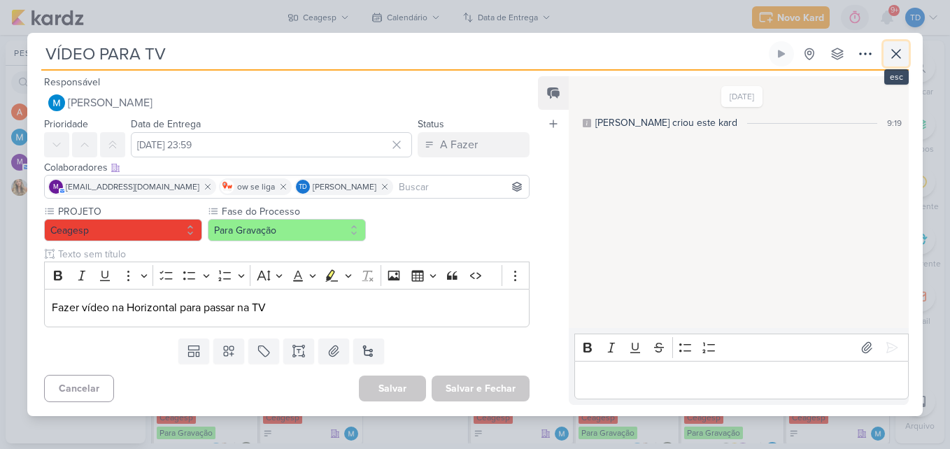
click at [891, 61] on icon at bounding box center [896, 53] width 17 height 17
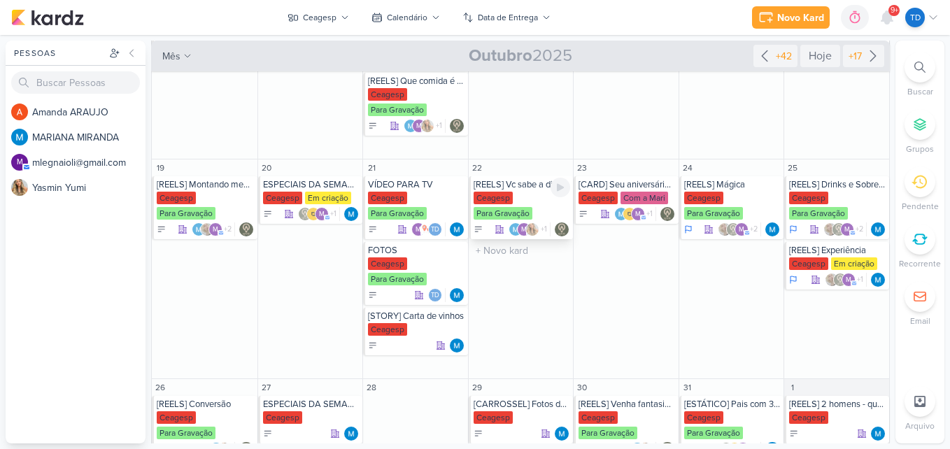
click at [523, 201] on div "Ceagesp Para Gravação" at bounding box center [522, 206] width 97 height 29
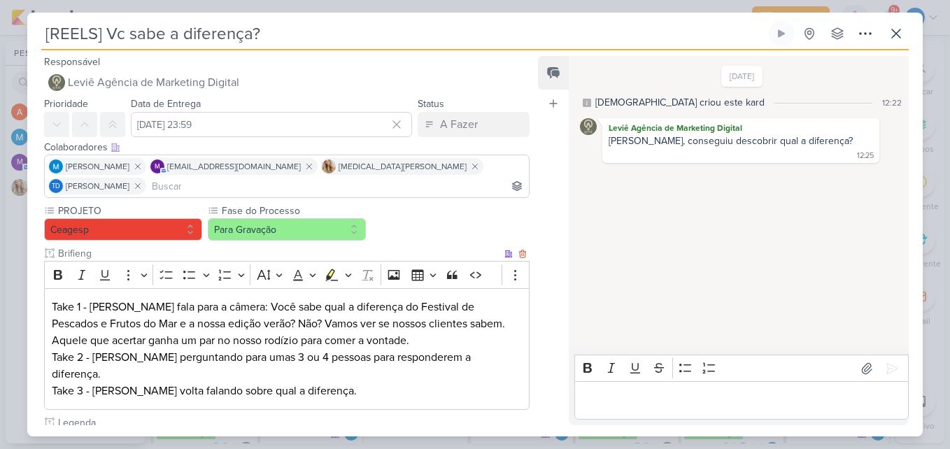
click at [365, 354] on p "Take 1 - [PERSON_NAME] fala para a câmera: Você sabe qual a diferença do Festiv…" at bounding box center [287, 349] width 470 height 101
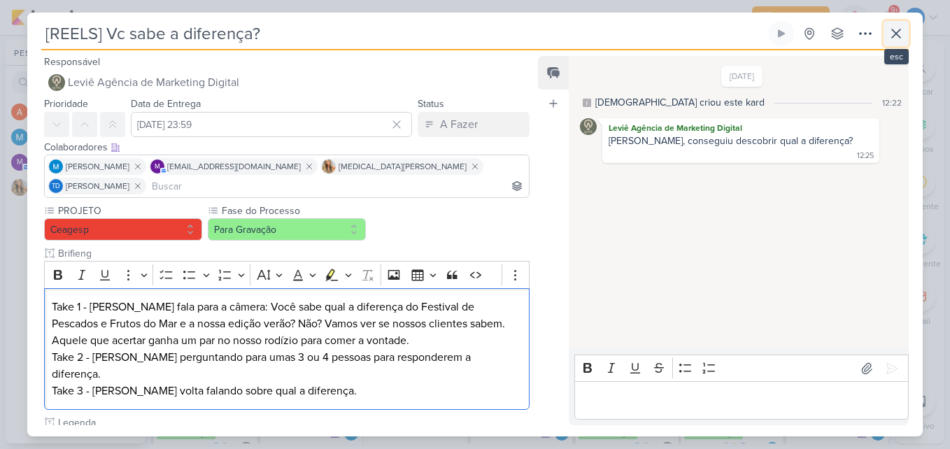
click at [899, 40] on icon at bounding box center [896, 33] width 17 height 17
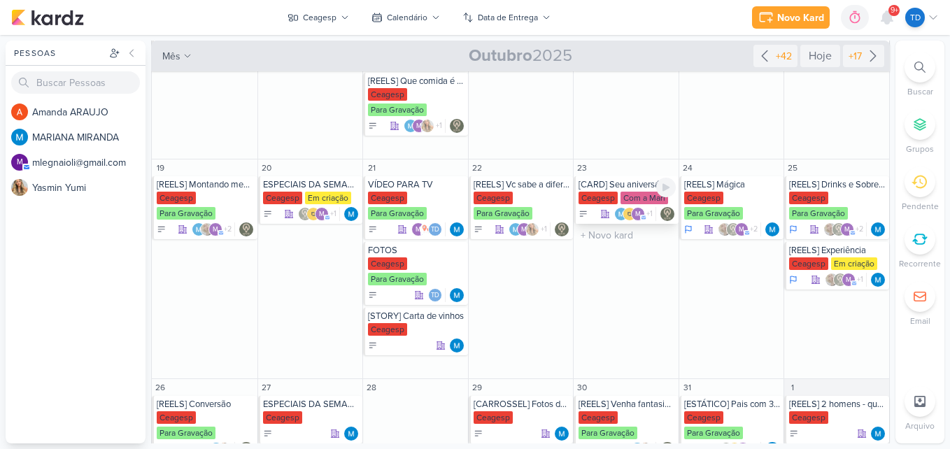
click at [595, 183] on div "[CARD] Seu aniversário merece um upgrade" at bounding box center [626, 184] width 97 height 11
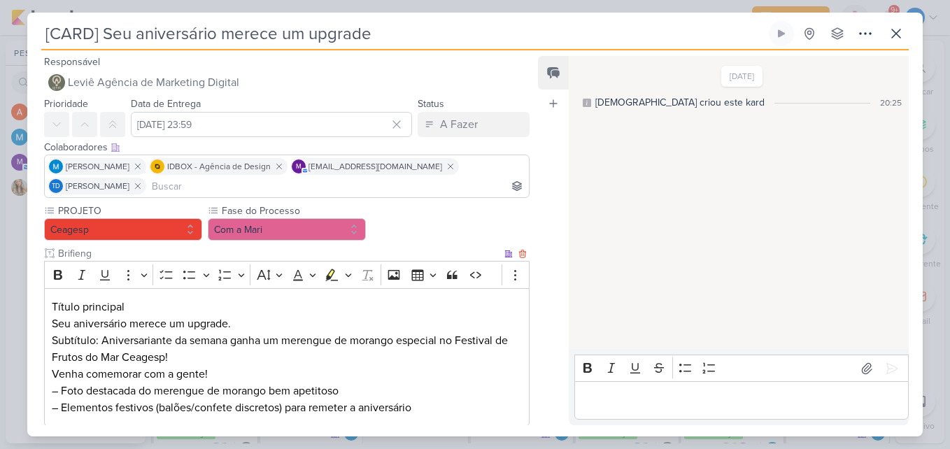
click at [349, 321] on p "Título principal Seu aniversário merece um upgrade." at bounding box center [287, 316] width 470 height 34
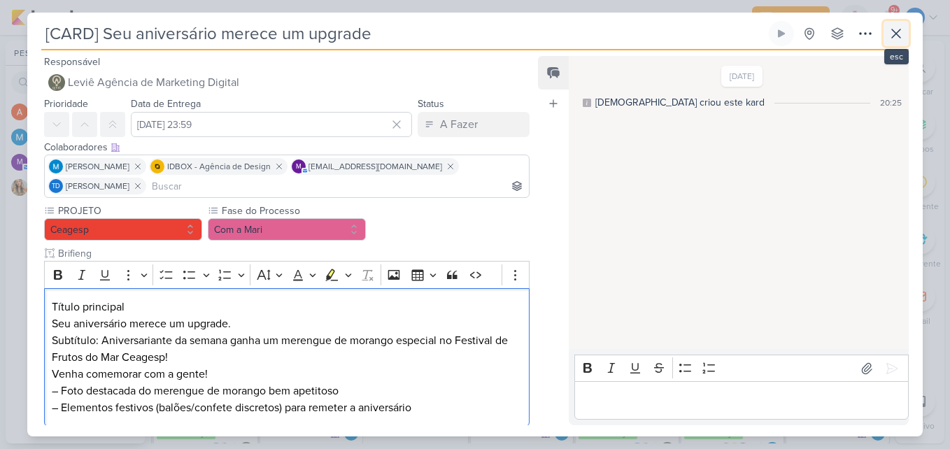
click at [899, 31] on icon at bounding box center [896, 33] width 8 height 8
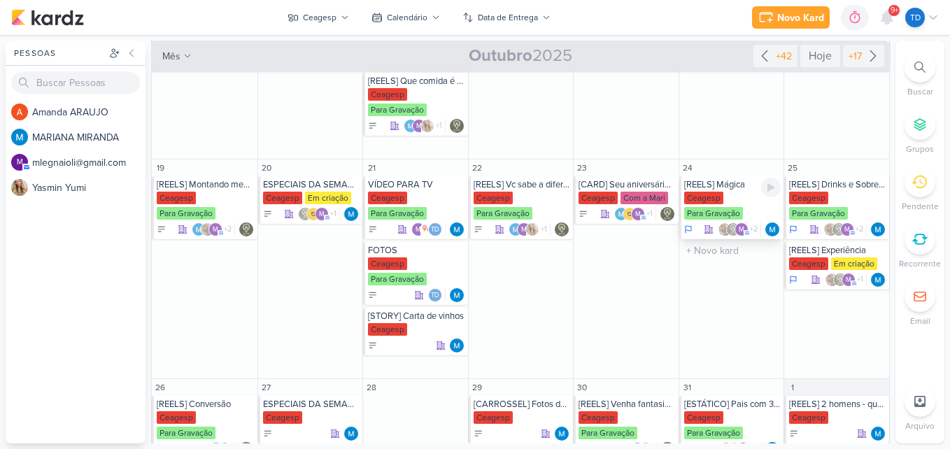
click at [703, 195] on div "Ceagesp" at bounding box center [703, 198] width 39 height 13
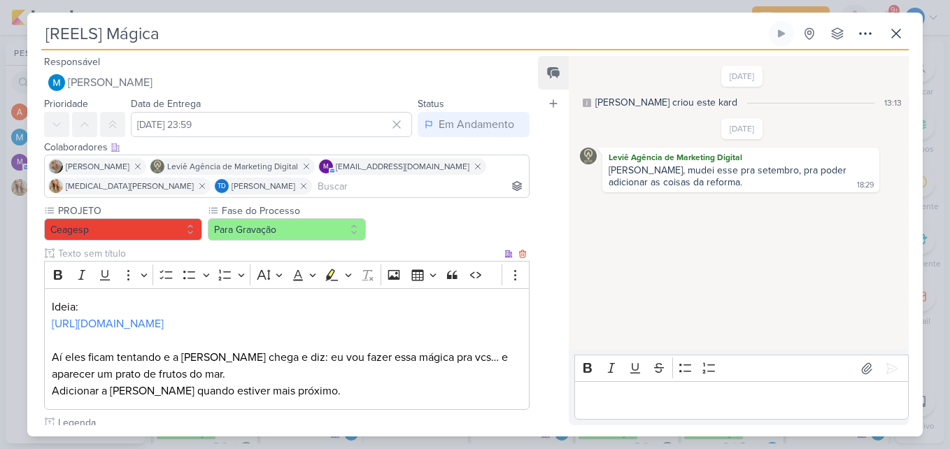
click at [349, 299] on p "Ideia: [URL][DOMAIN_NAME]" at bounding box center [287, 316] width 470 height 34
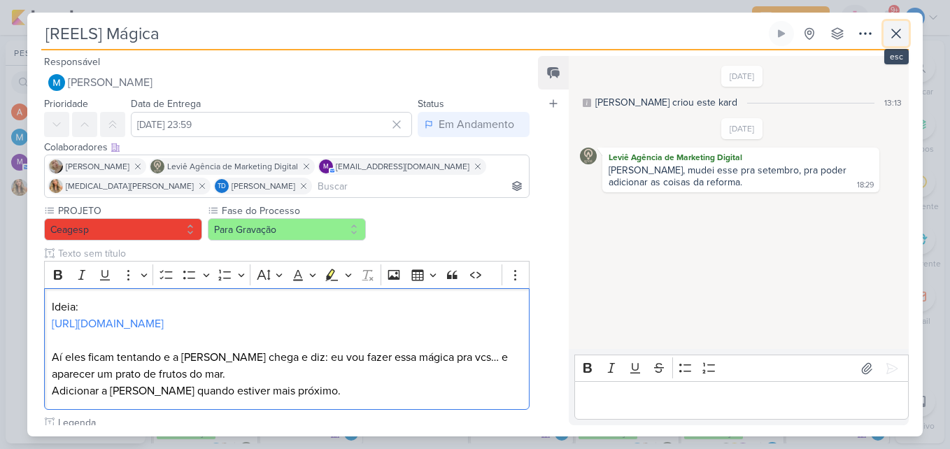
click at [902, 38] on icon at bounding box center [896, 33] width 17 height 17
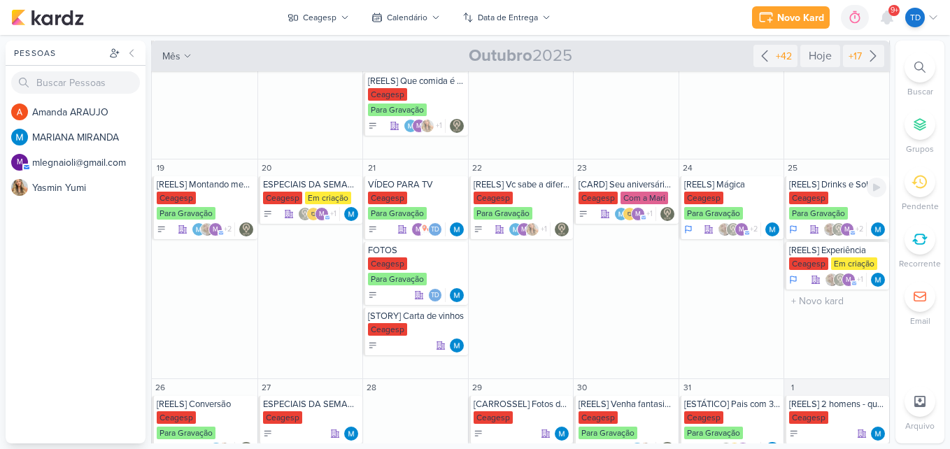
click at [839, 201] on div "Ceagesp Para Gravação" at bounding box center [837, 206] width 97 height 29
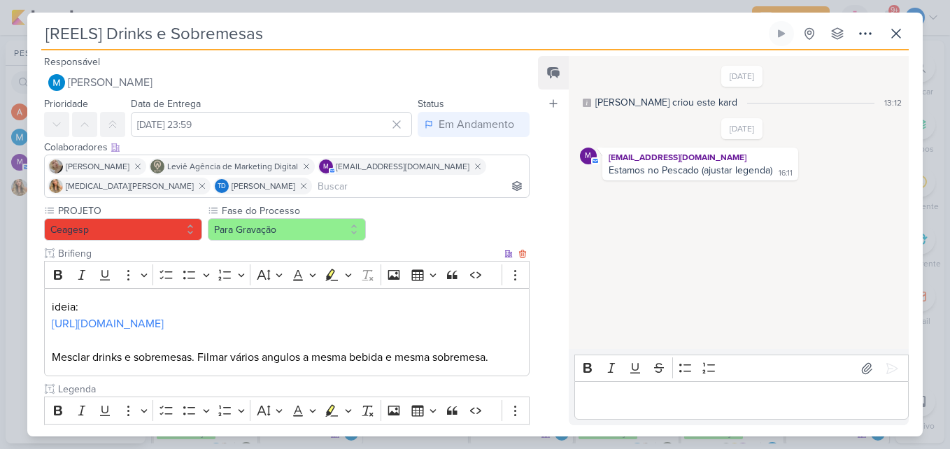
click at [348, 299] on p "ideia: [URL][DOMAIN_NAME]" at bounding box center [287, 316] width 470 height 34
click at [905, 33] on button at bounding box center [895, 33] width 25 height 25
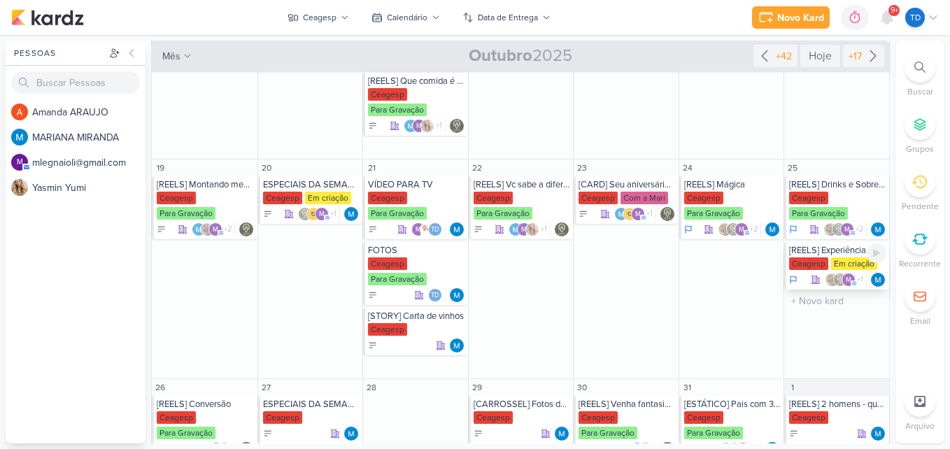
click at [821, 255] on div "[REELS] Experiência" at bounding box center [837, 250] width 97 height 11
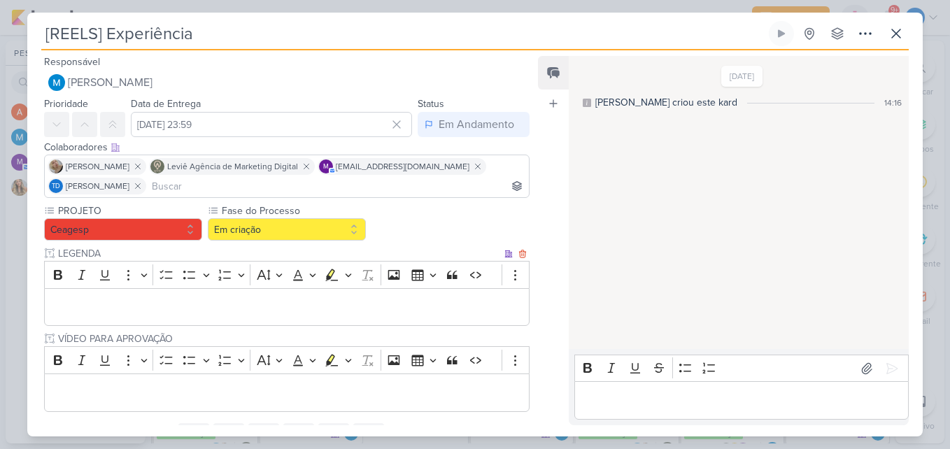
click at [287, 298] on div "Editor editing area: main" at bounding box center [286, 307] width 485 height 38
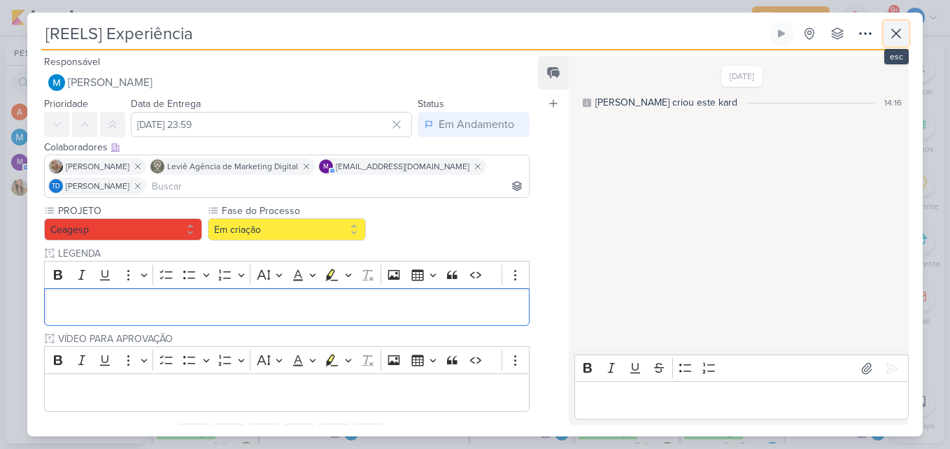
click at [904, 24] on button at bounding box center [895, 33] width 25 height 25
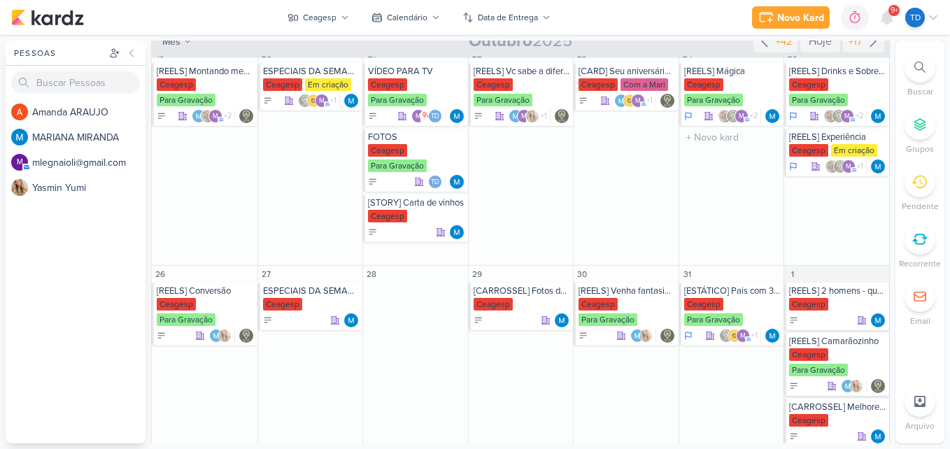
scroll to position [413, 0]
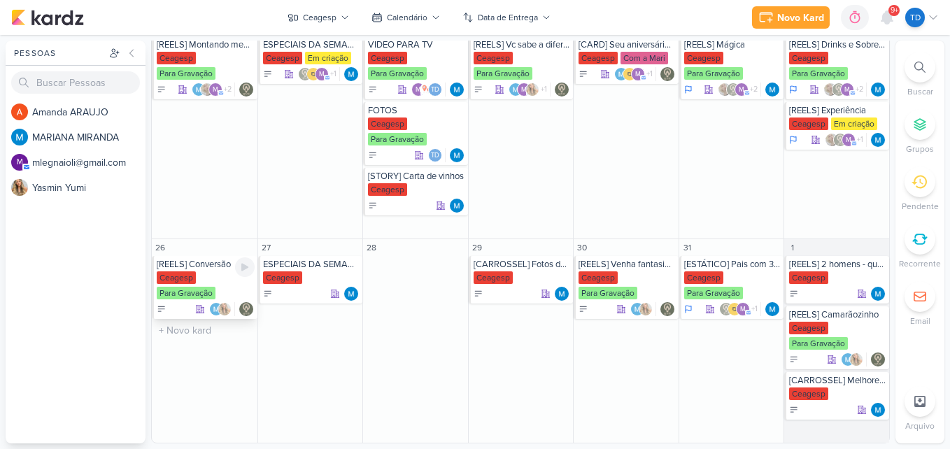
click at [218, 271] on div "Ceagesp Para Gravação" at bounding box center [206, 285] width 98 height 29
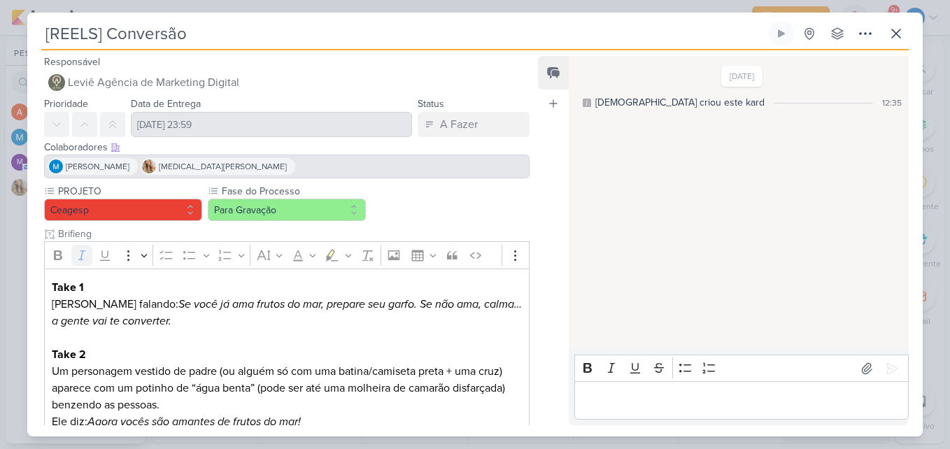
click at [225, 302] on icon "Se você já ama frutos do mar, prepare seu garfo. Se não ama, calma… a gente vai…" at bounding box center [287, 312] width 470 height 31
click at [226, 297] on icon "Se você já ama frutos do mar, prepare seu garfo. Se não ama, calma… a gente vai…" at bounding box center [287, 312] width 470 height 31
click at [236, 284] on p "Take 1 [PERSON_NAME] falando: Se você já ama frutos do mar, prepare seu garfo. …" at bounding box center [287, 304] width 470 height 50
click at [152, 297] on p "Take 1 [PERSON_NAME] falando: Se você já ama frutos do mar, prepare seu garfo. …" at bounding box center [287, 304] width 470 height 50
drag, startPoint x: 152, startPoint y: 297, endPoint x: 192, endPoint y: 332, distance: 52.5
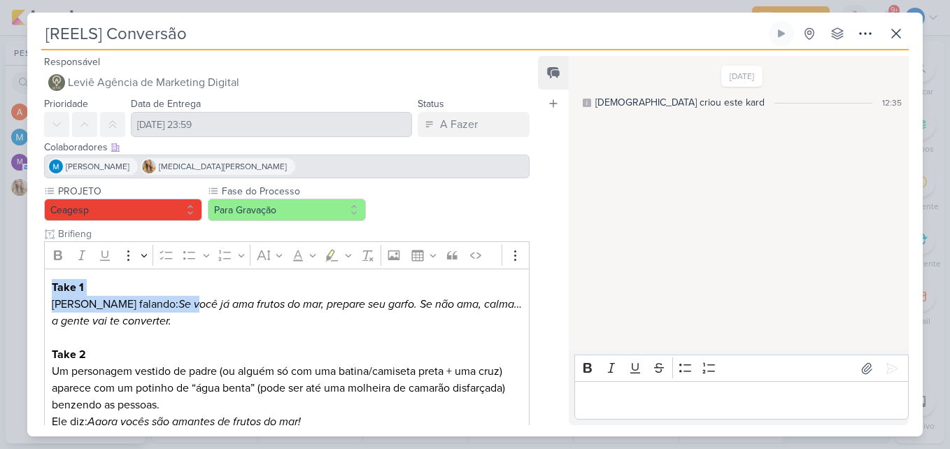
click at [192, 332] on p "Editor editing area: main" at bounding box center [287, 337] width 470 height 17
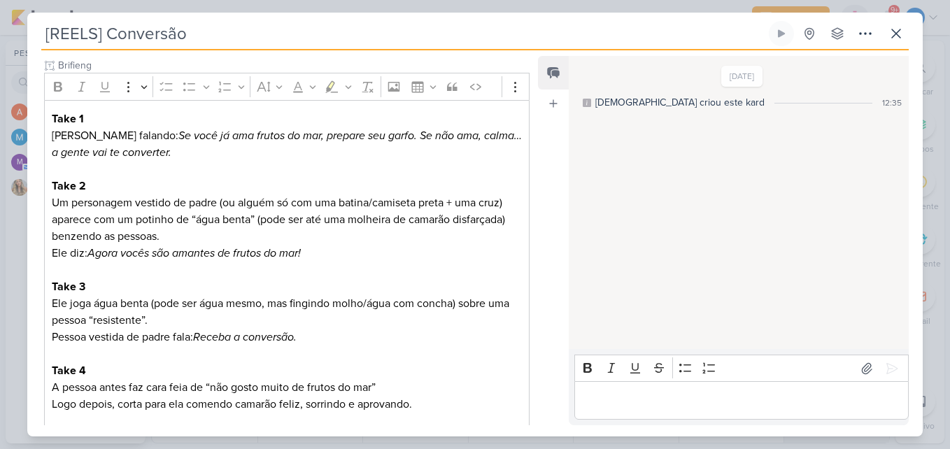
scroll to position [0, 0]
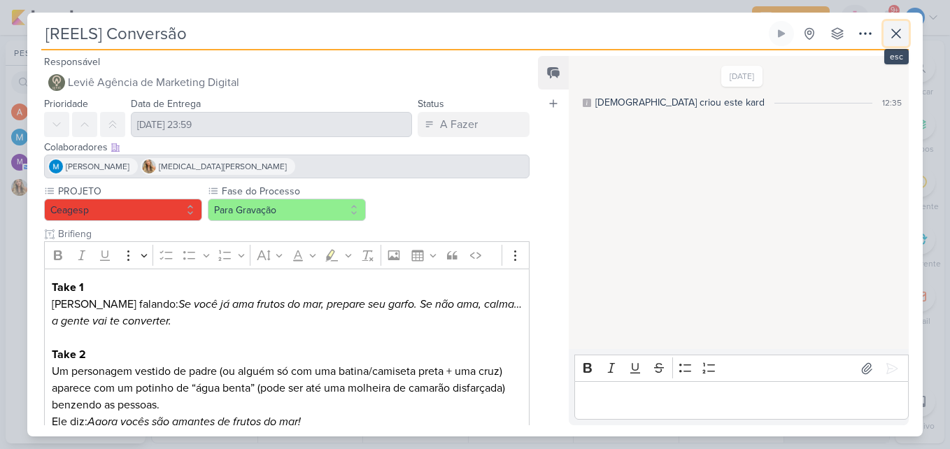
click at [905, 35] on button at bounding box center [895, 33] width 25 height 25
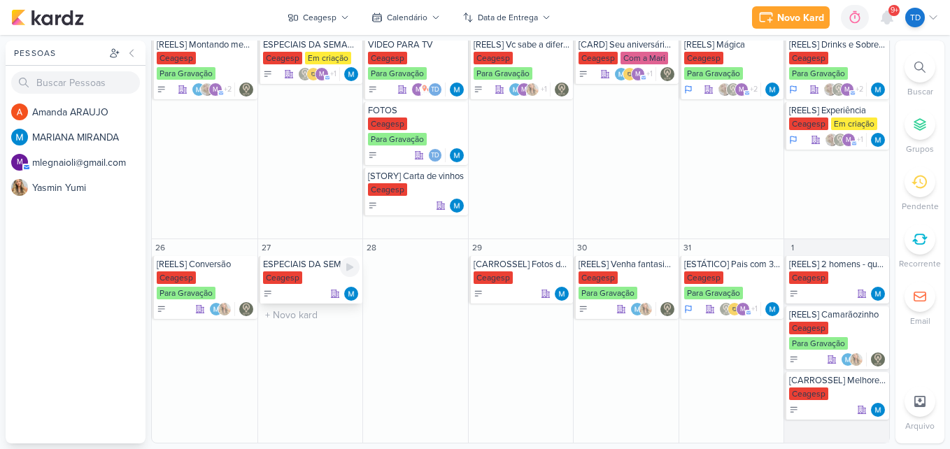
click at [319, 267] on div "ESPECIAIS DA SEMANA" at bounding box center [311, 264] width 97 height 11
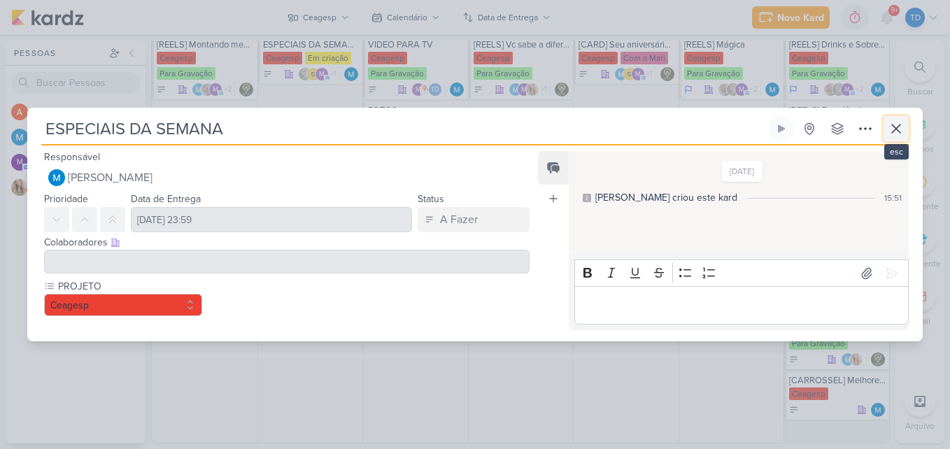
click at [893, 120] on icon at bounding box center [896, 128] width 17 height 17
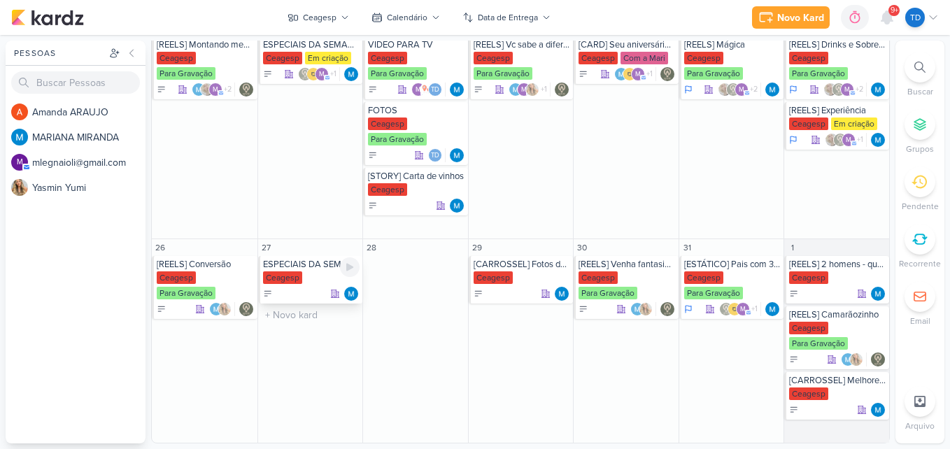
click at [317, 261] on div "ESPECIAIS DA SEMANA" at bounding box center [311, 264] width 97 height 11
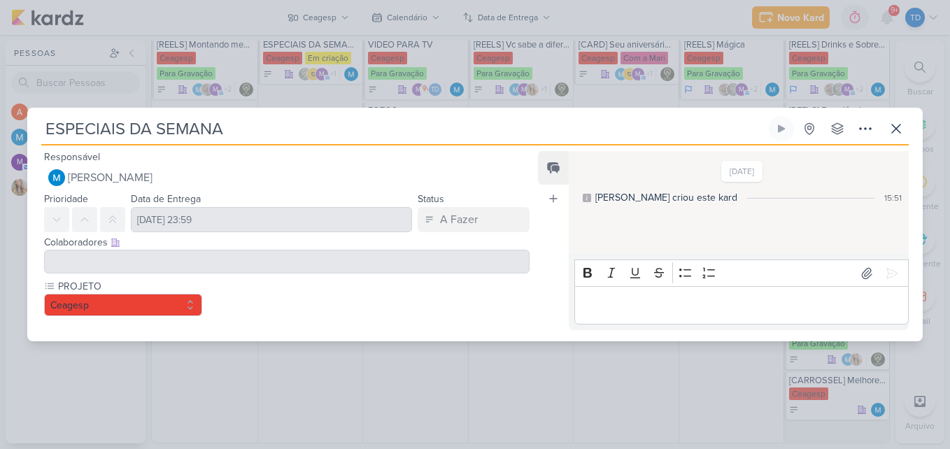
click at [319, 260] on div at bounding box center [286, 262] width 485 height 24
click at [332, 286] on div "PROJETO [GEOGRAPHIC_DATA]" at bounding box center [286, 297] width 485 height 37
click at [339, 259] on div at bounding box center [286, 262] width 485 height 24
click at [336, 287] on div "PROJETO [GEOGRAPHIC_DATA]" at bounding box center [286, 297] width 485 height 37
click at [333, 276] on div "Colaboradores Este kard pode ser visível a usuários da sua organização Este kar…" at bounding box center [281, 255] width 508 height 47
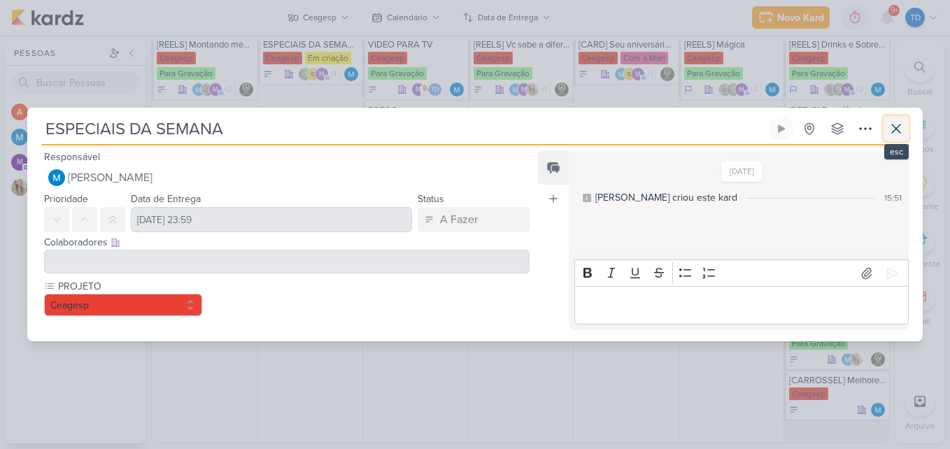
click at [893, 120] on icon at bounding box center [896, 128] width 17 height 17
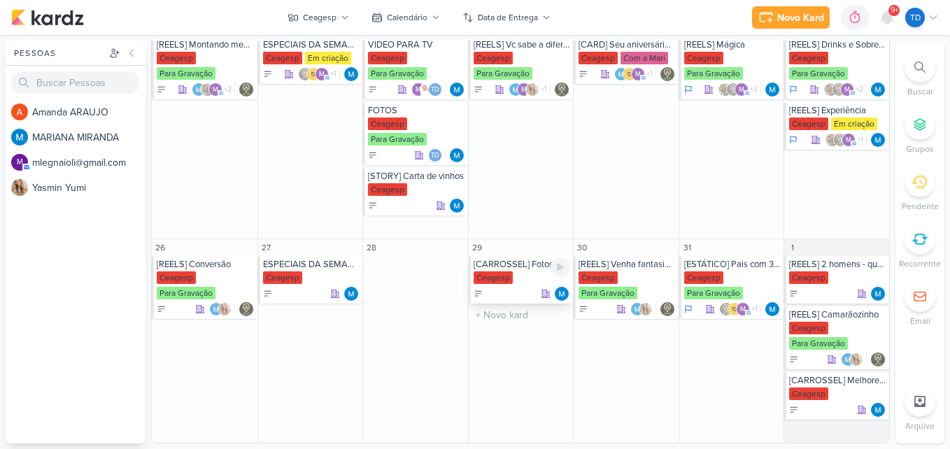
click at [492, 262] on div "[CARROSSEL] Fotos de clientes" at bounding box center [522, 264] width 97 height 11
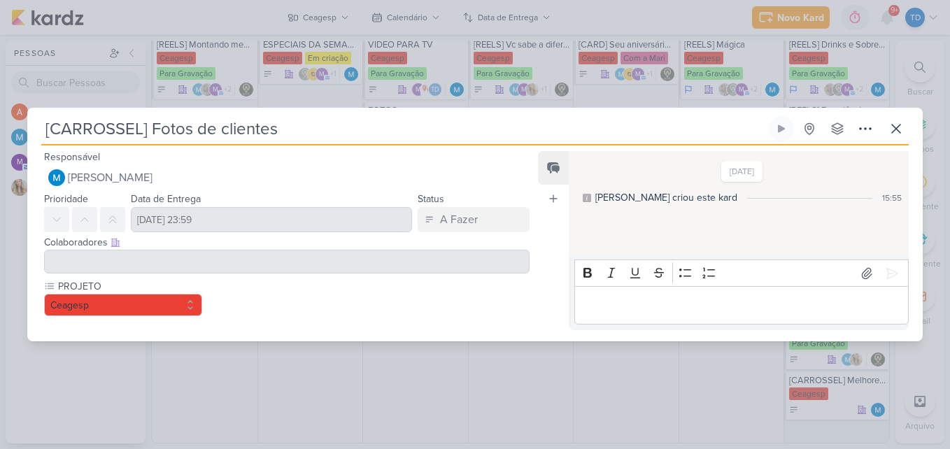
click at [350, 260] on div at bounding box center [286, 262] width 485 height 24
click at [897, 116] on button at bounding box center [895, 128] width 25 height 25
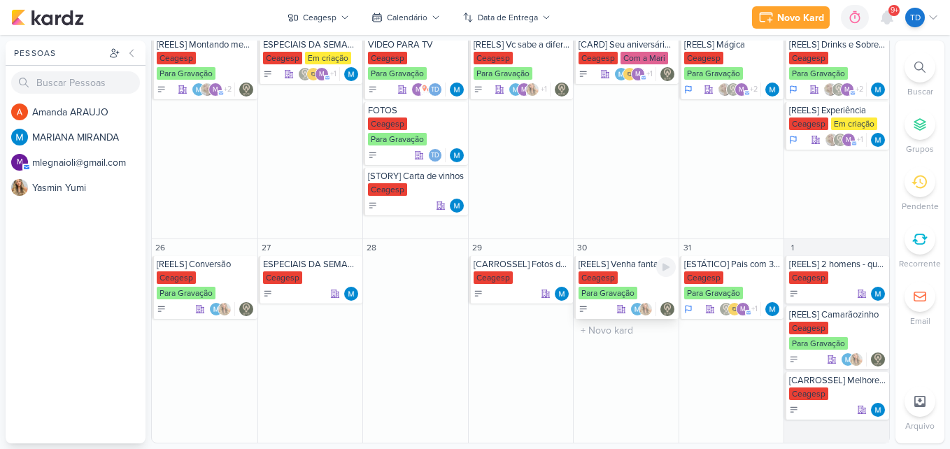
click at [612, 276] on div "Ceagesp" at bounding box center [597, 277] width 39 height 13
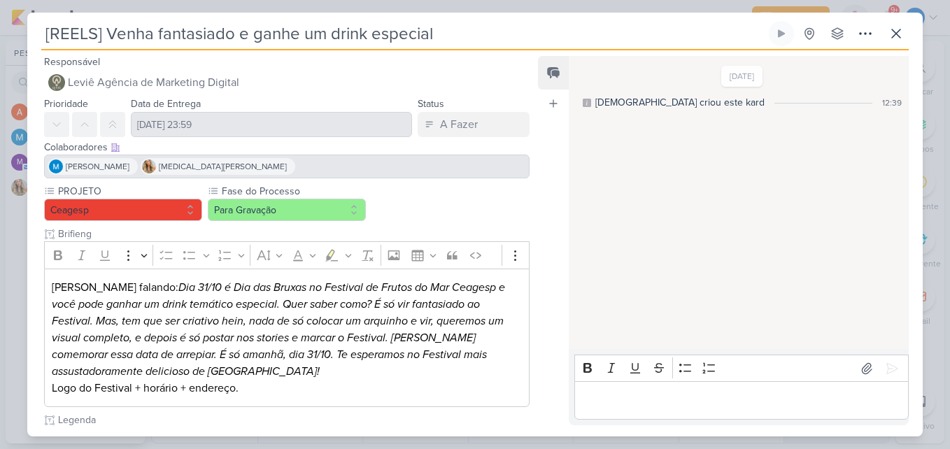
click at [283, 311] on icon "Dia 31/10 é Dia das Bruxas no Festival de Frutos do Mar Ceagesp e você pode gan…" at bounding box center [278, 329] width 453 height 98
click at [292, 336] on icon "Dia 31/10 é Dia das Bruxas no Festival de Frutos do Mar Ceagesp e você pode gan…" at bounding box center [278, 329] width 453 height 98
click at [895, 28] on icon at bounding box center [896, 33] width 17 height 17
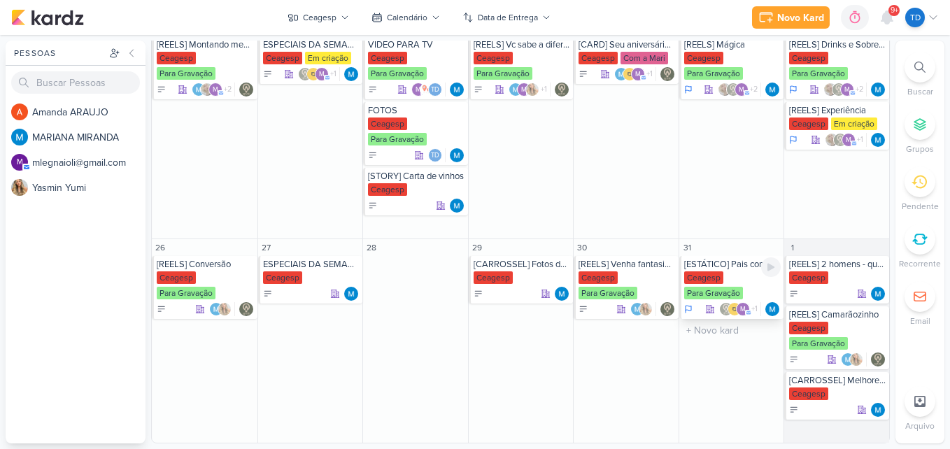
click at [718, 288] on div "Para Gravação" at bounding box center [713, 293] width 59 height 13
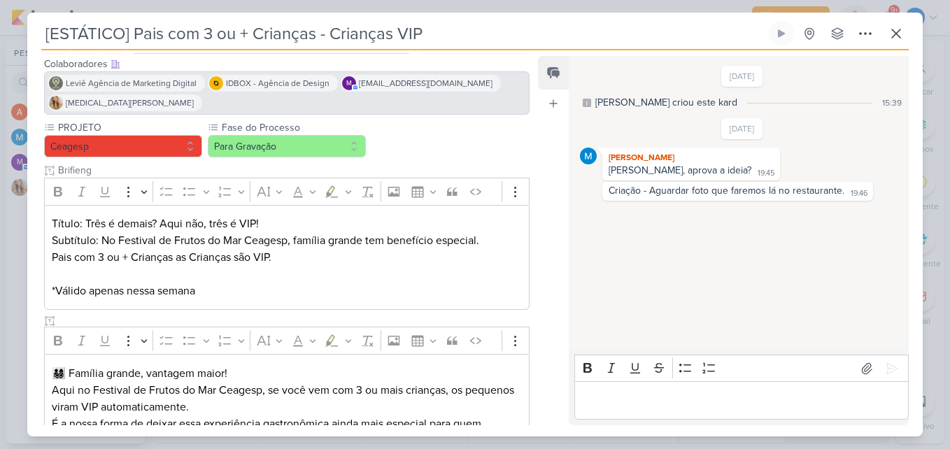
scroll to position [73, 0]
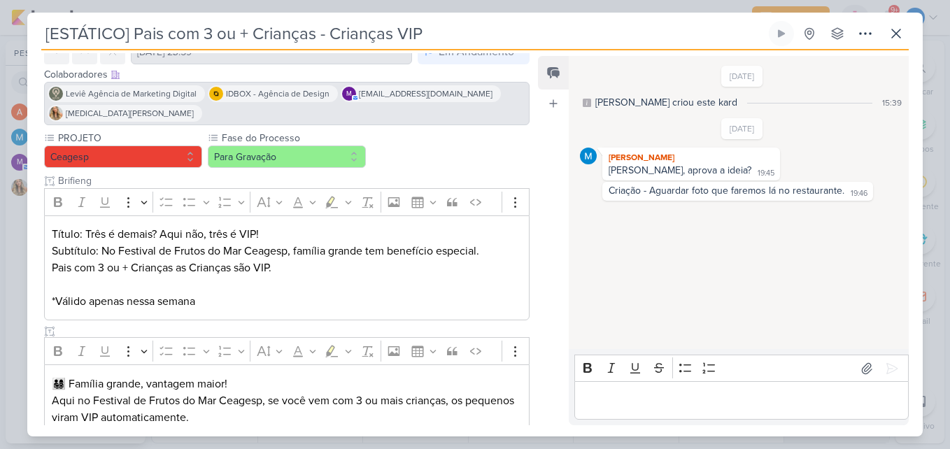
click at [278, 376] on p "👨‍👩‍👧‍👦 Família grande, vantagem maior! Aqui no Festival de Frutos do Mar Ceage…" at bounding box center [287, 401] width 470 height 50
click at [277, 376] on p "👨‍👩‍👧‍👦 Família grande, vantagem maior! Aqui no Festival de Frutos do Mar Ceage…" at bounding box center [287, 401] width 470 height 50
click at [295, 295] on div "Título: Três é demais? Aqui não, três é VIP! Subtítulo: No Festival de Frutos d…" at bounding box center [286, 268] width 485 height 106
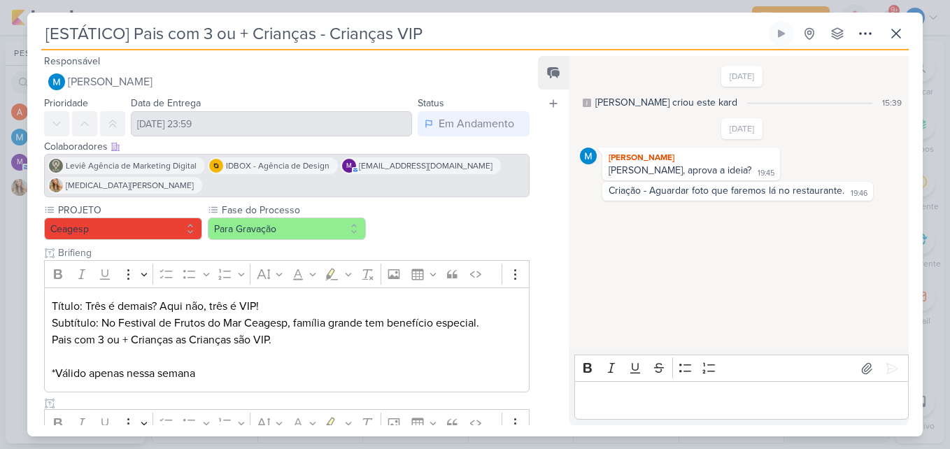
scroll to position [0, 0]
click at [888, 33] on icon at bounding box center [896, 33] width 17 height 17
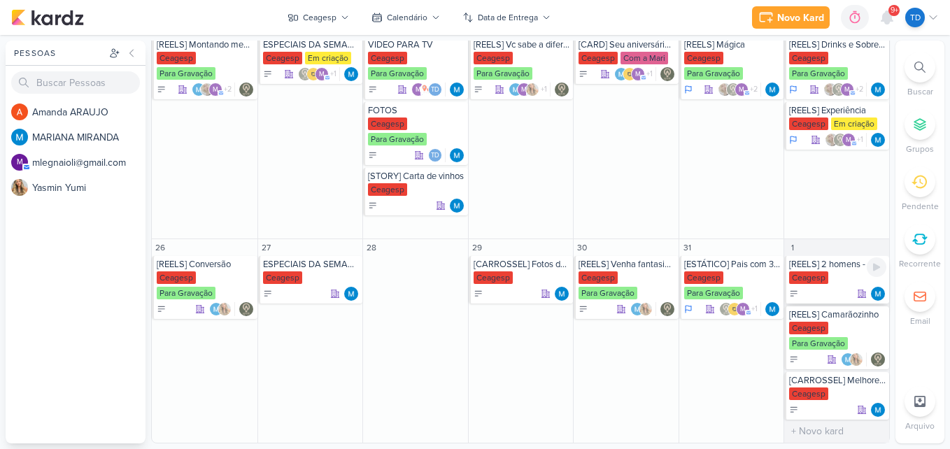
click at [817, 275] on div "Ceagesp" at bounding box center [808, 277] width 39 height 13
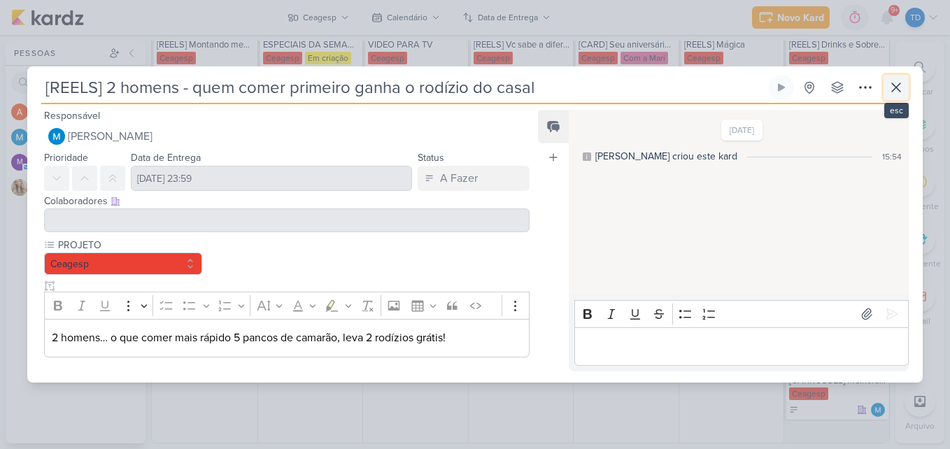
click at [908, 90] on button at bounding box center [895, 87] width 25 height 25
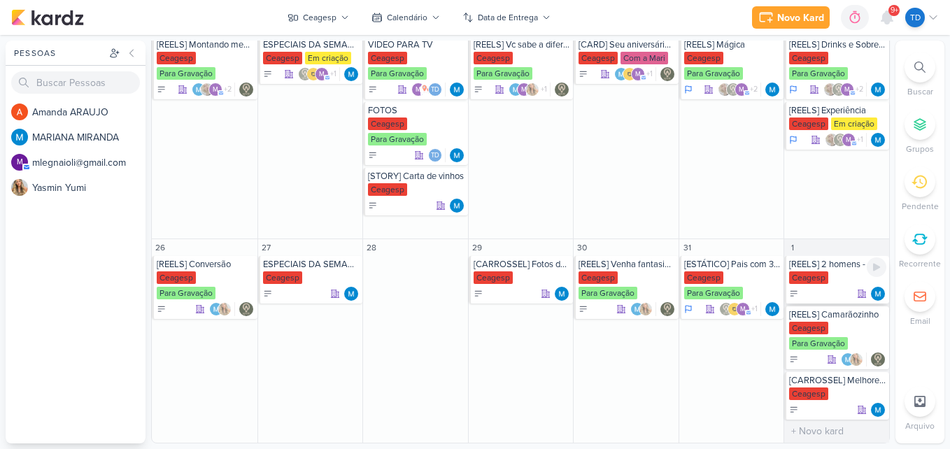
click at [841, 280] on div "Ceagesp" at bounding box center [837, 278] width 97 height 14
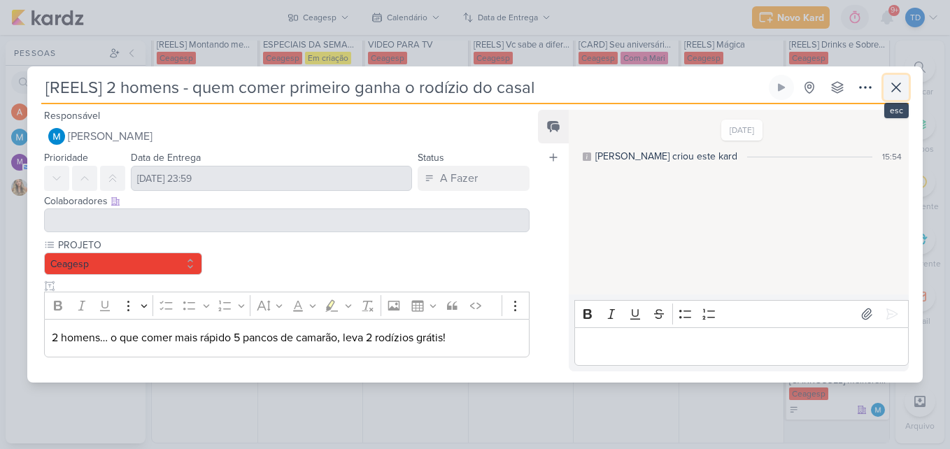
click at [890, 94] on icon at bounding box center [896, 87] width 17 height 17
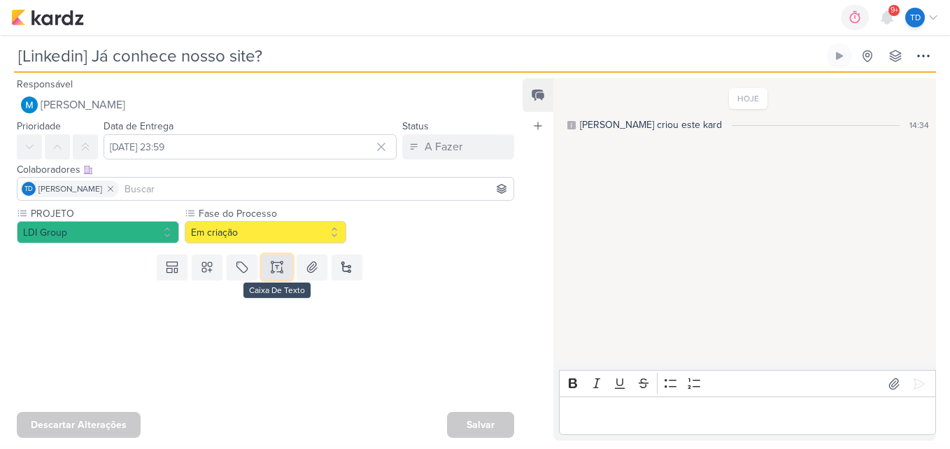
click at [285, 262] on button at bounding box center [277, 267] width 31 height 25
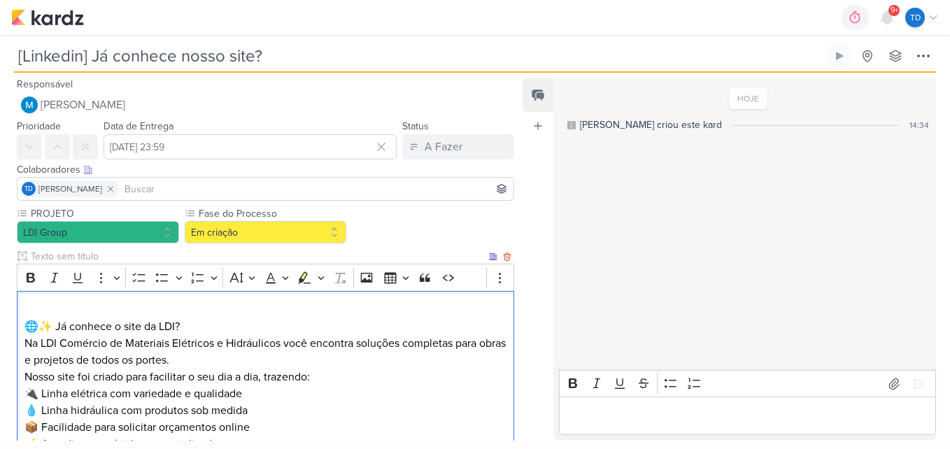
scroll to position [61, 0]
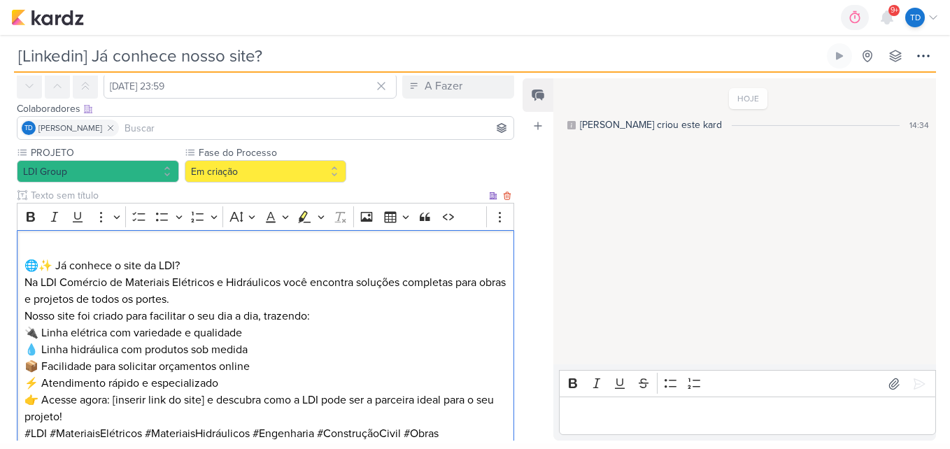
click at [55, 266] on p "🌐✨ Já conhece o site da LDI?" at bounding box center [265, 258] width 483 height 34
click at [22, 262] on div "🌐 Já conhece o site da LDI? Na LDI Comércio de Materiais Elétricos e Hidráulico…" at bounding box center [265, 341] width 497 height 223
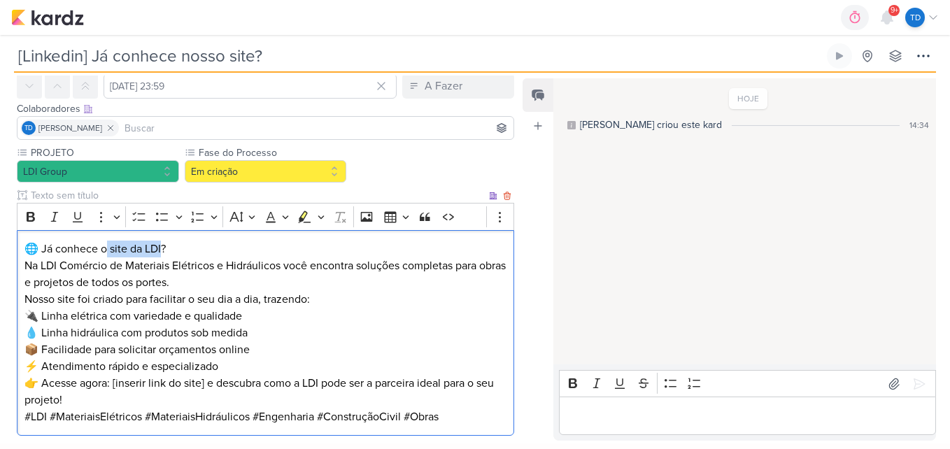
drag, startPoint x: 164, startPoint y: 249, endPoint x: 107, endPoint y: 248, distance: 56.7
click at [107, 248] on p "🌐 Já conhece o site da LDI?" at bounding box center [265, 249] width 483 height 17
click at [175, 252] on p "🌐 Já conhece nosso site?" at bounding box center [265, 249] width 483 height 17
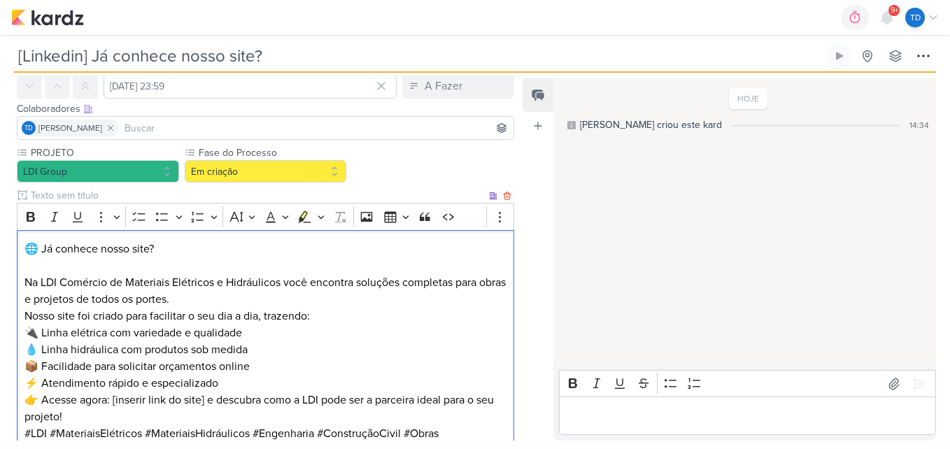
click at [217, 301] on p "Na LDI Comércio de Materiais Elétricos e Hidráulicos você encontra soluções com…" at bounding box center [265, 299] width 483 height 50
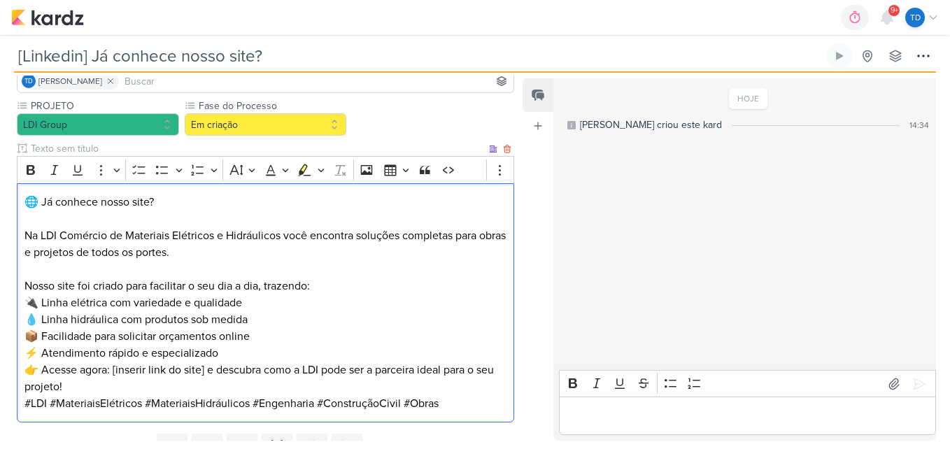
scroll to position [131, 0]
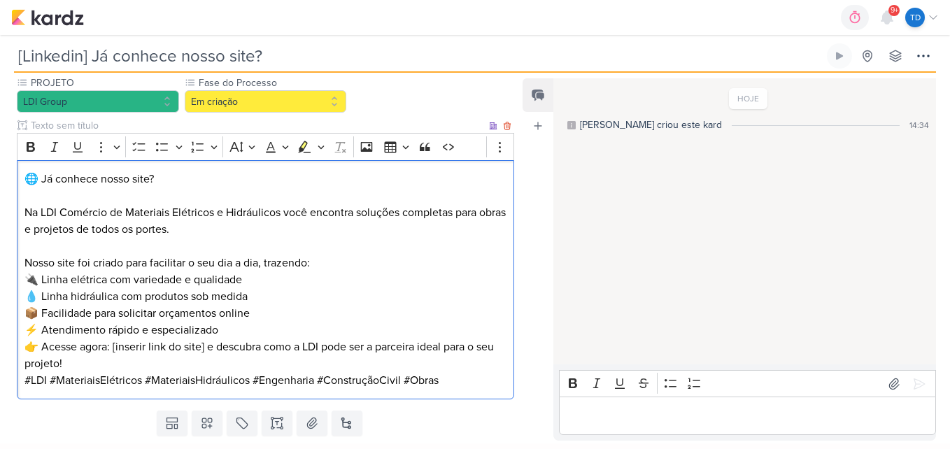
click at [242, 332] on p "🔌 Linha elétrica com variedade e qualidade 💧 Linha hidráulica com produtos sob …" at bounding box center [265, 304] width 483 height 67
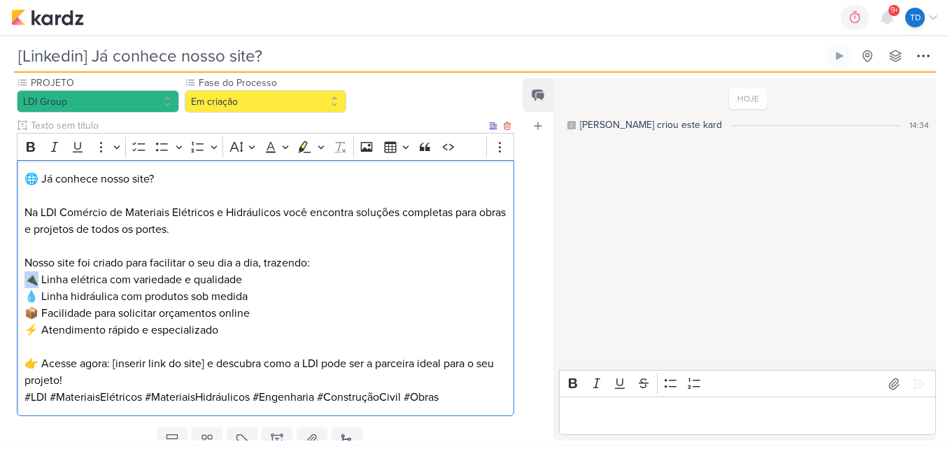
drag, startPoint x: 26, startPoint y: 278, endPoint x: 34, endPoint y: 279, distance: 7.8
click at [34, 279] on p "🔌 Linha elétrica com variedade e qualidade 💧 Linha hidráulica com produtos sob …" at bounding box center [265, 304] width 483 height 67
click at [35, 293] on p "- Linha elétrica com variedade e qualidade 💧 Linha hidráulica com produtos sob …" at bounding box center [265, 304] width 483 height 67
click at [43, 311] on p "- Linha elétrica com variedade e qualidade - Linha hidráulica com produtos sob …" at bounding box center [265, 304] width 483 height 67
click at [38, 316] on p "- Linha elétrica com variedade e qualidade - Linha hidráulica com produtos sob …" at bounding box center [265, 304] width 483 height 67
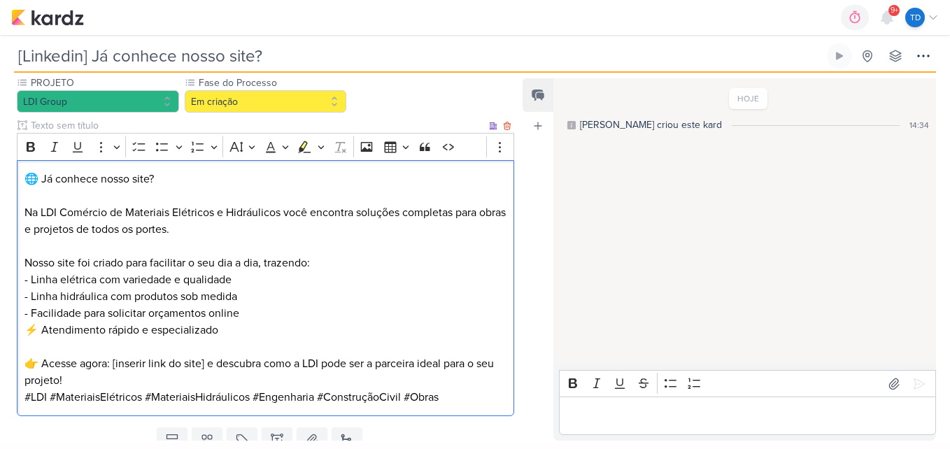
click at [38, 329] on p "- Linha elétrica com variedade e qualidade - Linha hidráulica com produtos sob …" at bounding box center [265, 304] width 483 height 67
click at [126, 385] on p "👉 Acesse agora: [inserir link do site] e descubra como a LDI pode ser a parceir…" at bounding box center [265, 372] width 483 height 34
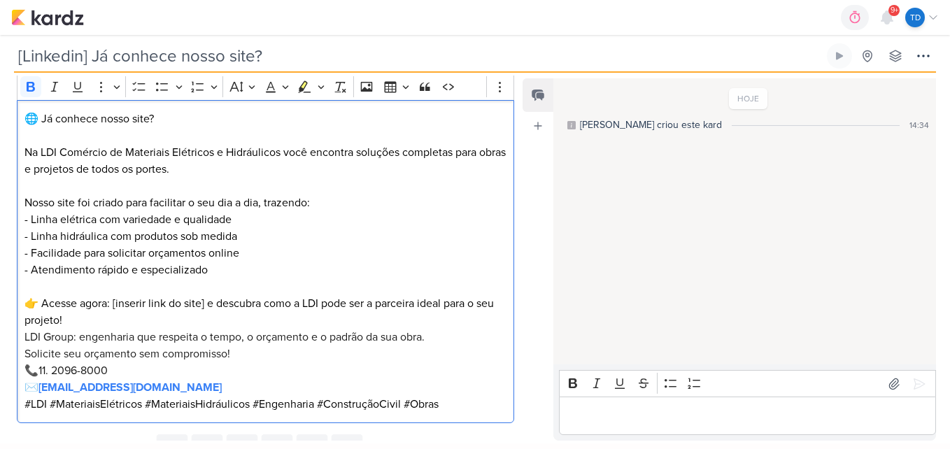
scroll to position [215, 0]
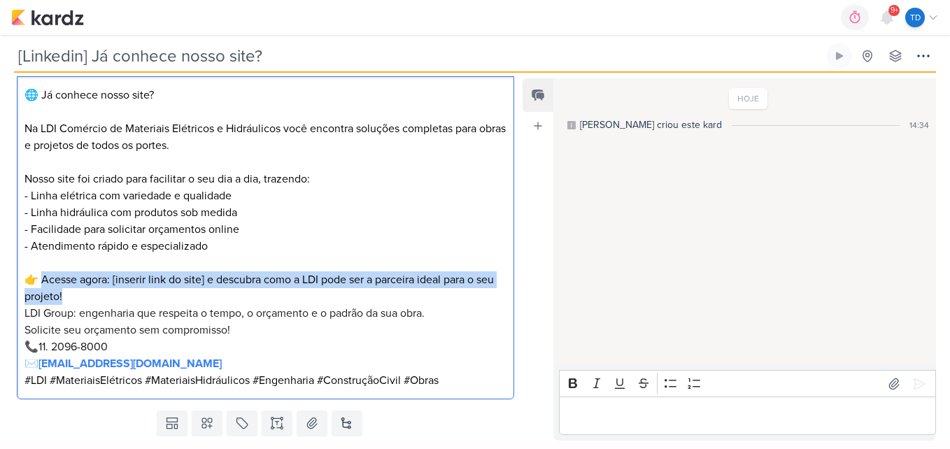
drag, startPoint x: 117, startPoint y: 292, endPoint x: 42, endPoint y: 285, distance: 75.2
click at [42, 285] on p "👉 Acesse agora: [inserir link do site] e descubra como a LDI pode ser a parceir…" at bounding box center [265, 288] width 483 height 34
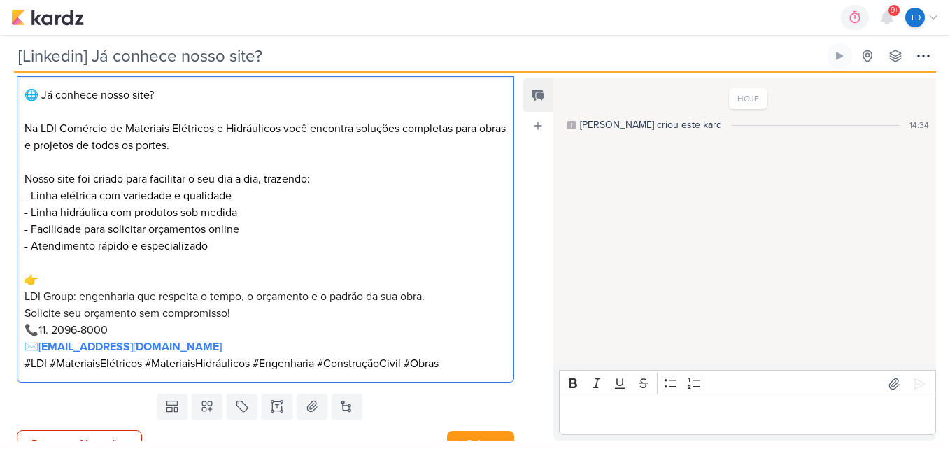
click at [25, 299] on span "LDI Group: engenharia que respeita o tempo, o orçamento e o padrão da sua obra." at bounding box center [224, 297] width 400 height 14
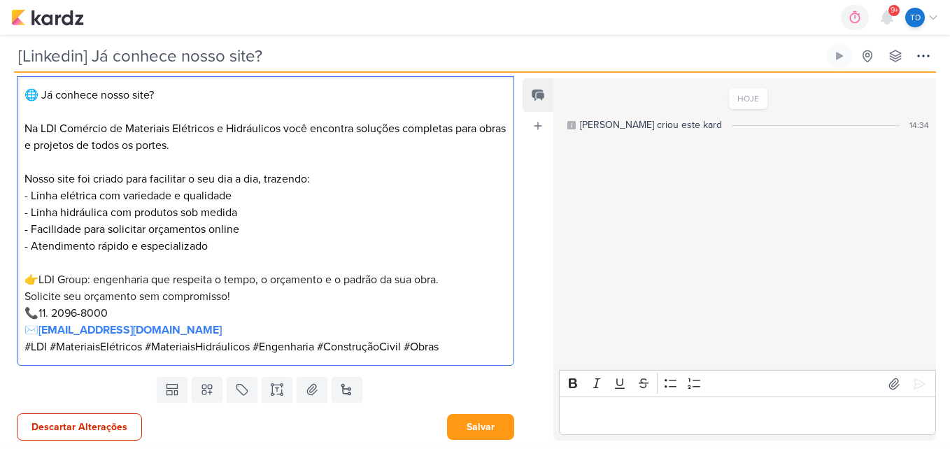
click at [208, 329] on p "👉 LDI Group: engenharia que respeita o tempo, o orçamento e o padrão da sua obr…" at bounding box center [265, 304] width 483 height 67
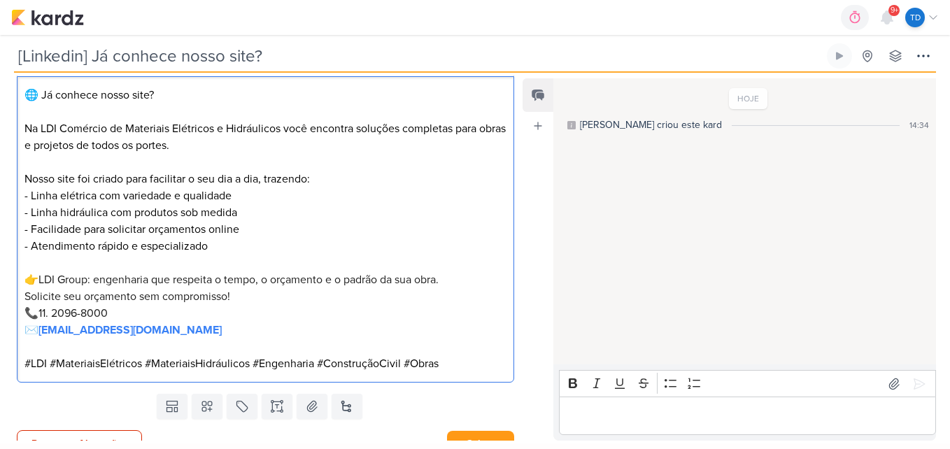
click at [334, 178] on p "Nosso site foi criado para facilitar o seu dia a dia, trazendo:" at bounding box center [265, 171] width 483 height 34
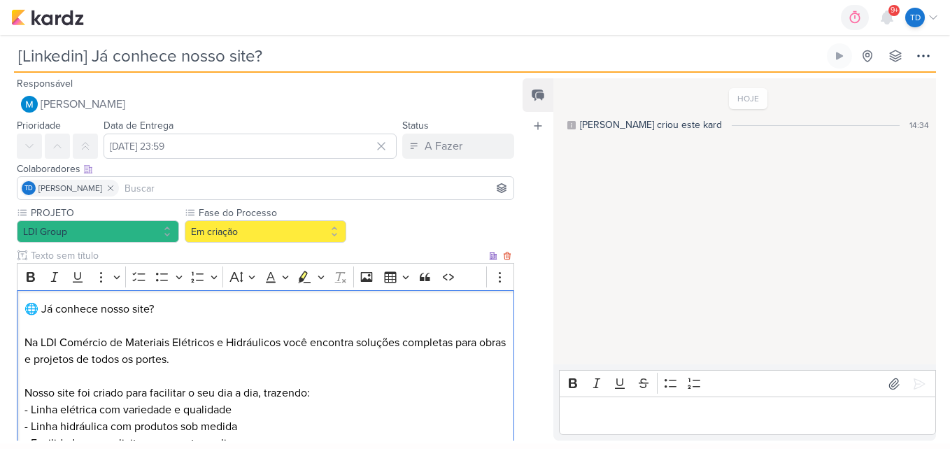
scroll to position [0, 0]
click at [323, 230] on button "Em criação" at bounding box center [266, 232] width 162 height 22
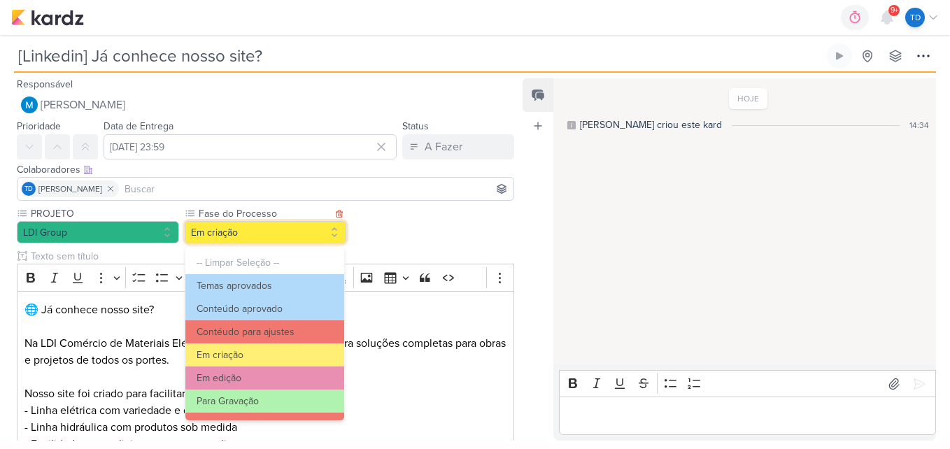
scroll to position [135, 0]
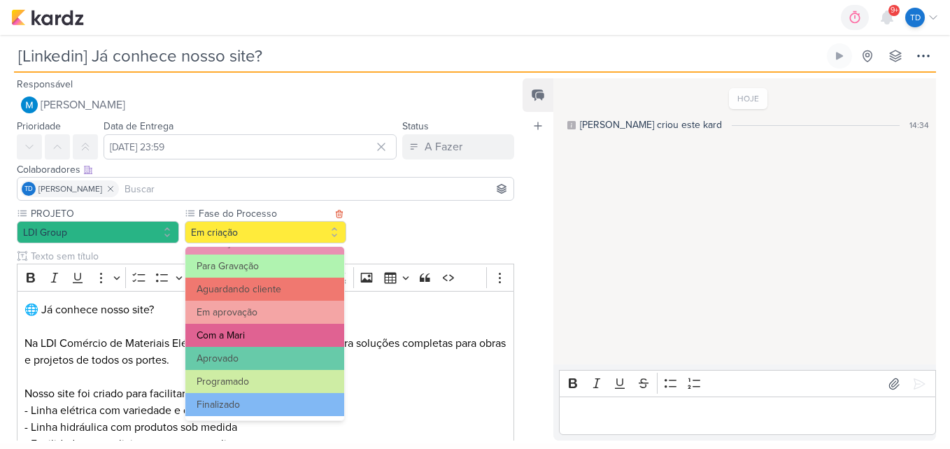
click at [276, 334] on button "Com a Mari" at bounding box center [264, 335] width 159 height 23
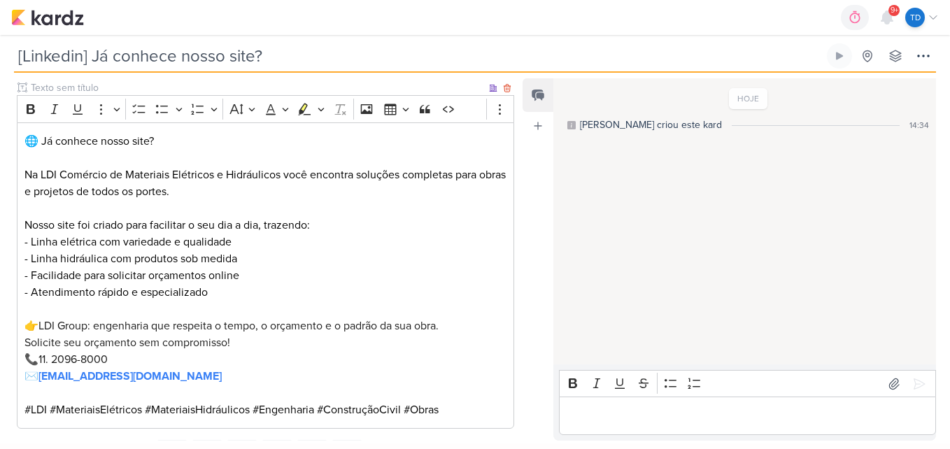
scroll to position [234, 0]
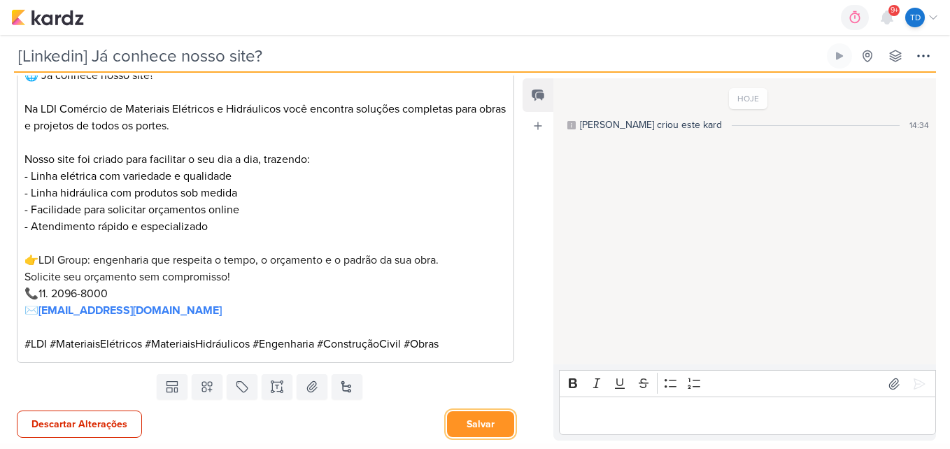
click at [454, 415] on button "Salvar" at bounding box center [480, 424] width 67 height 26
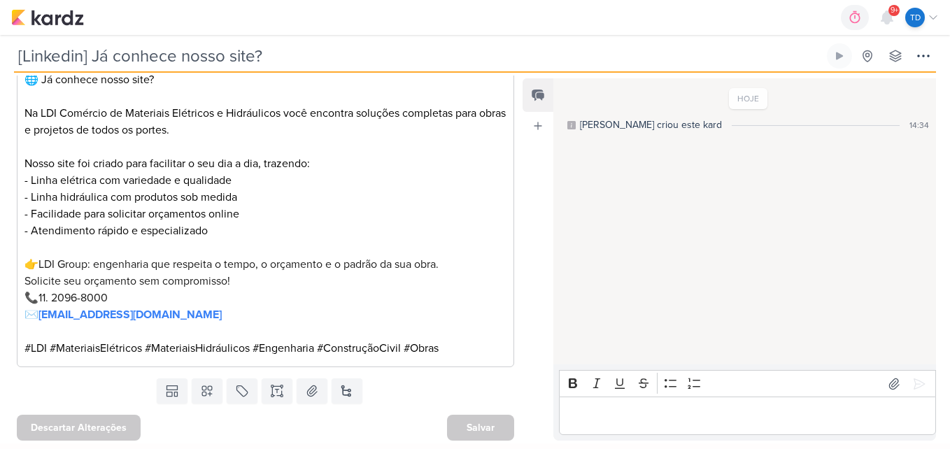
scroll to position [233, 0]
